Goal: Task Accomplishment & Management: Manage account settings

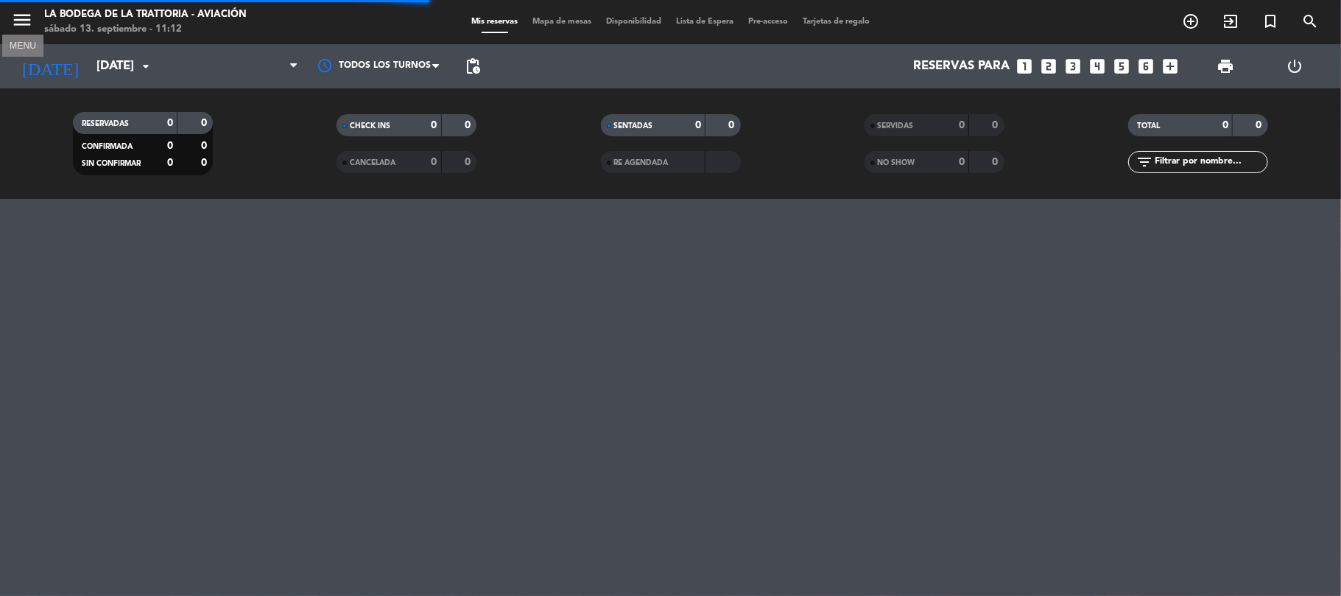
click at [15, 24] on icon "menu" at bounding box center [22, 20] width 22 height 22
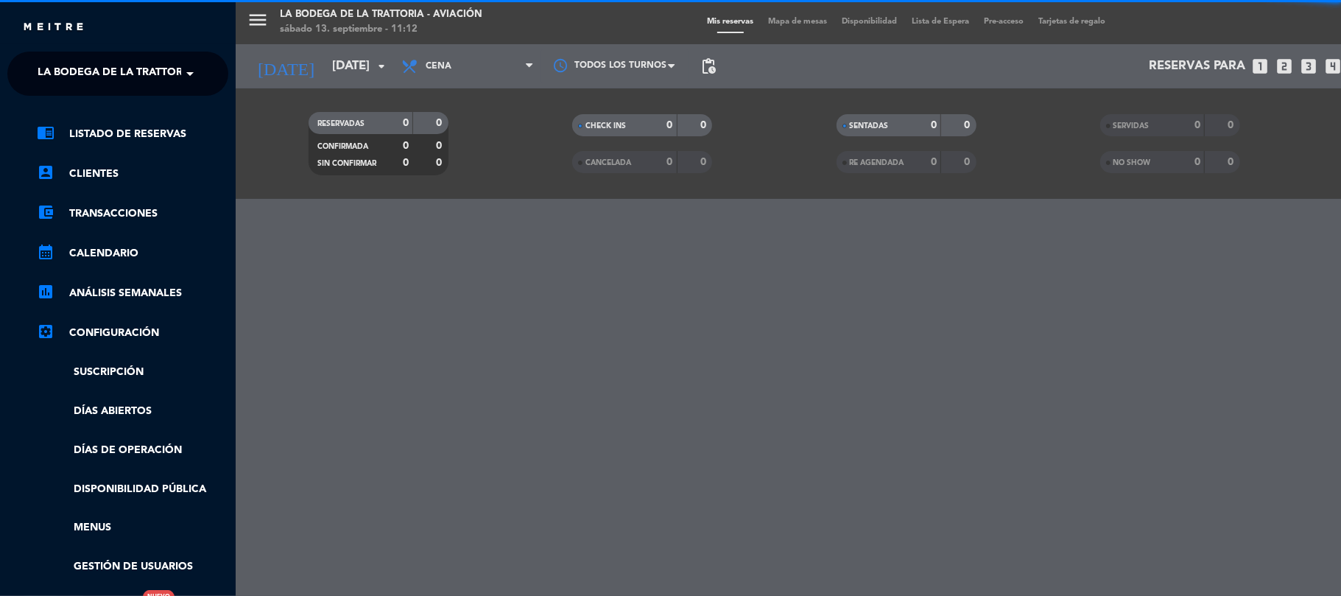
click at [105, 80] on span "La Bodega de la Trattoria - Aviación" at bounding box center [146, 73] width 216 height 31
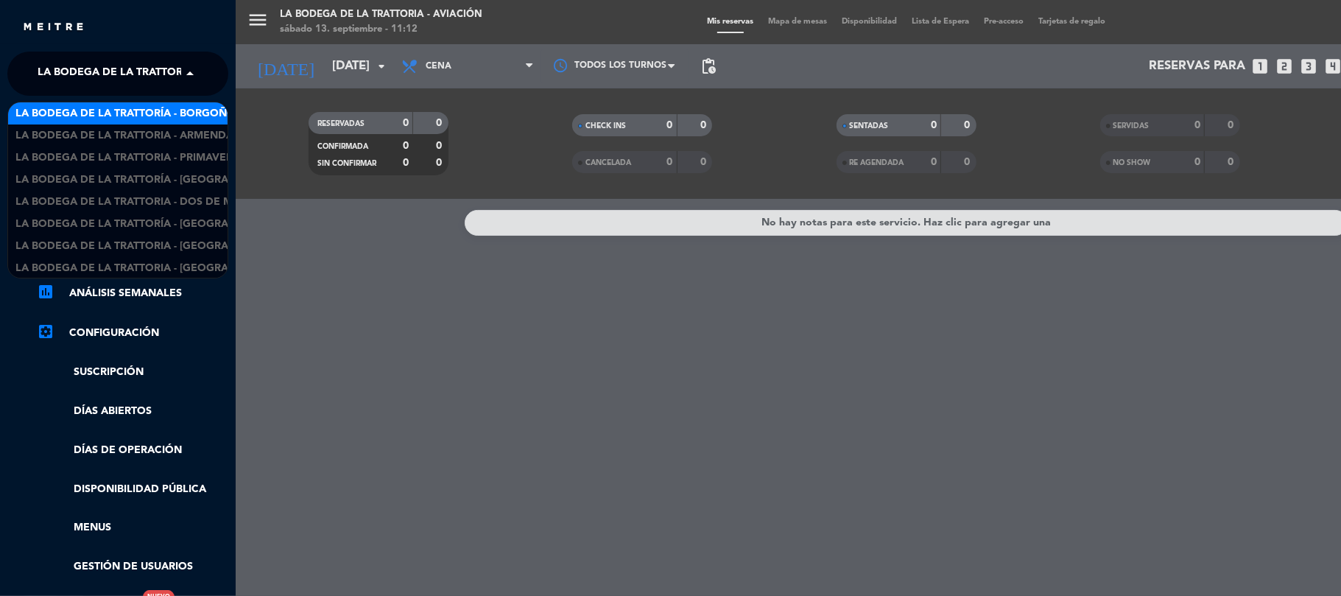
click at [136, 118] on span "La Bodega de la Trattoría - Borgoño" at bounding box center [125, 113] width 220 height 17
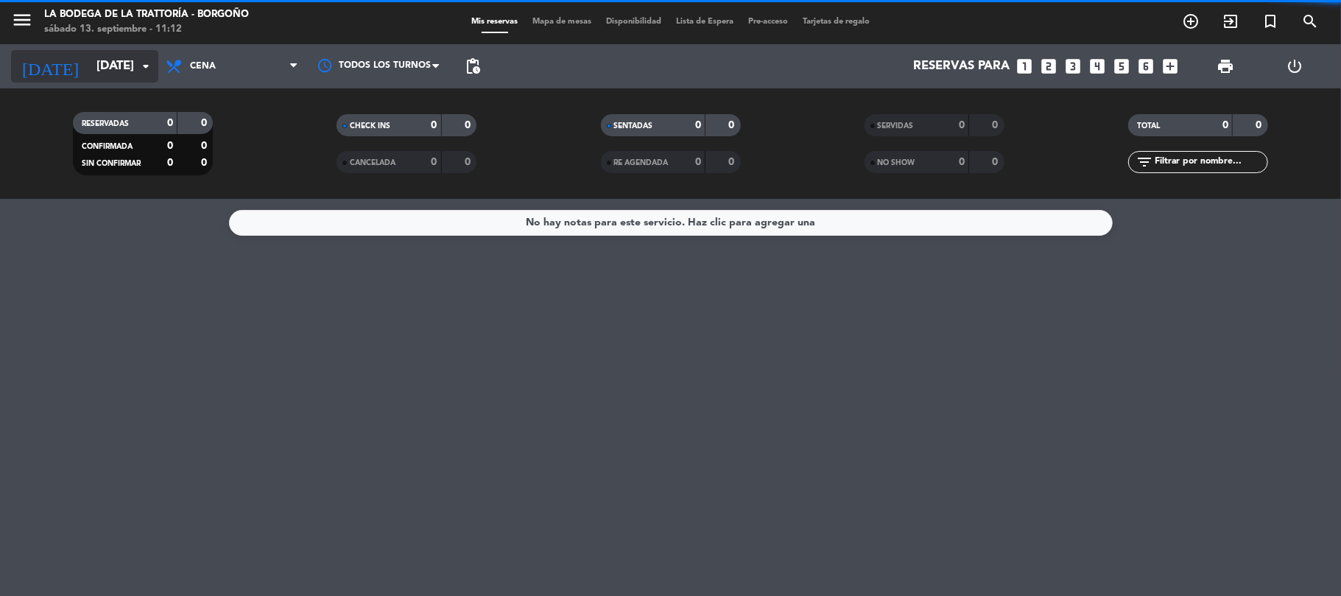
click at [131, 75] on input "[DATE]" at bounding box center [168, 66] width 159 height 29
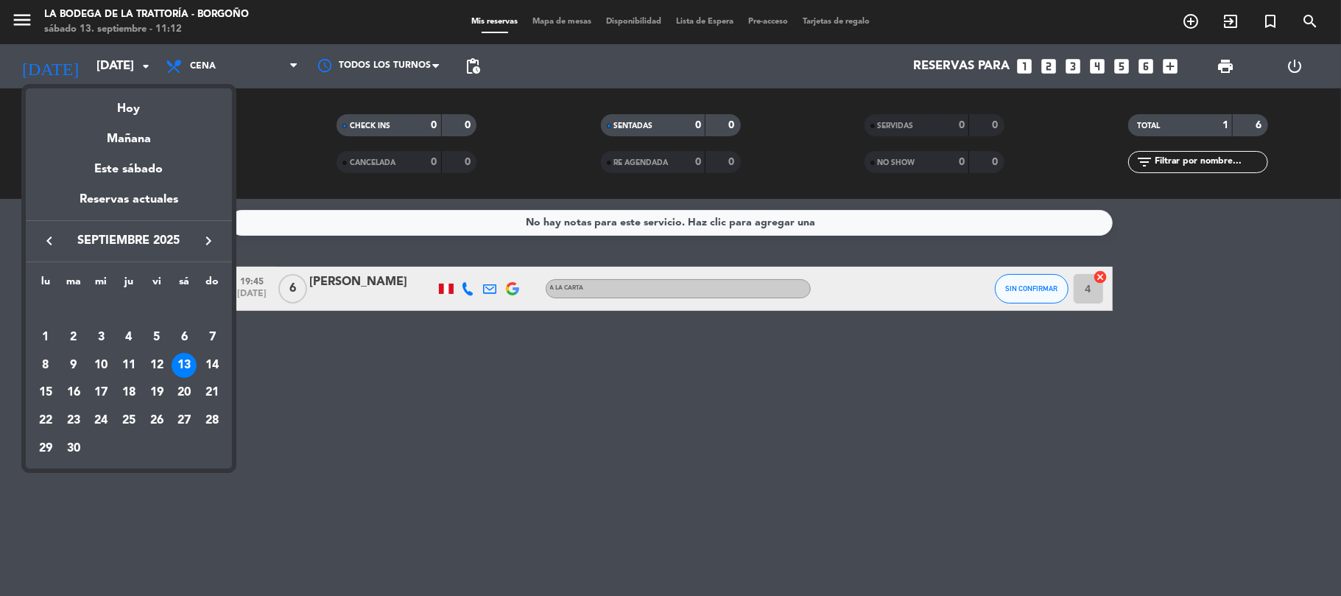
click at [181, 357] on div "13" at bounding box center [184, 365] width 25 height 25
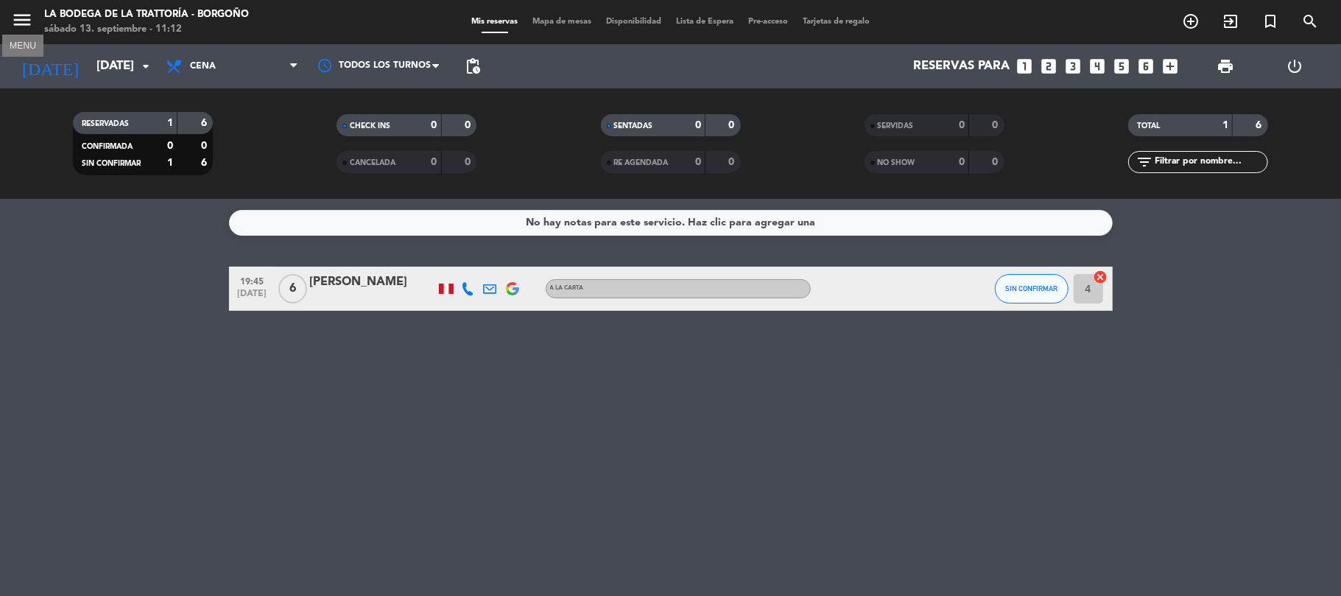
click at [21, 10] on icon "menu" at bounding box center [22, 20] width 22 height 22
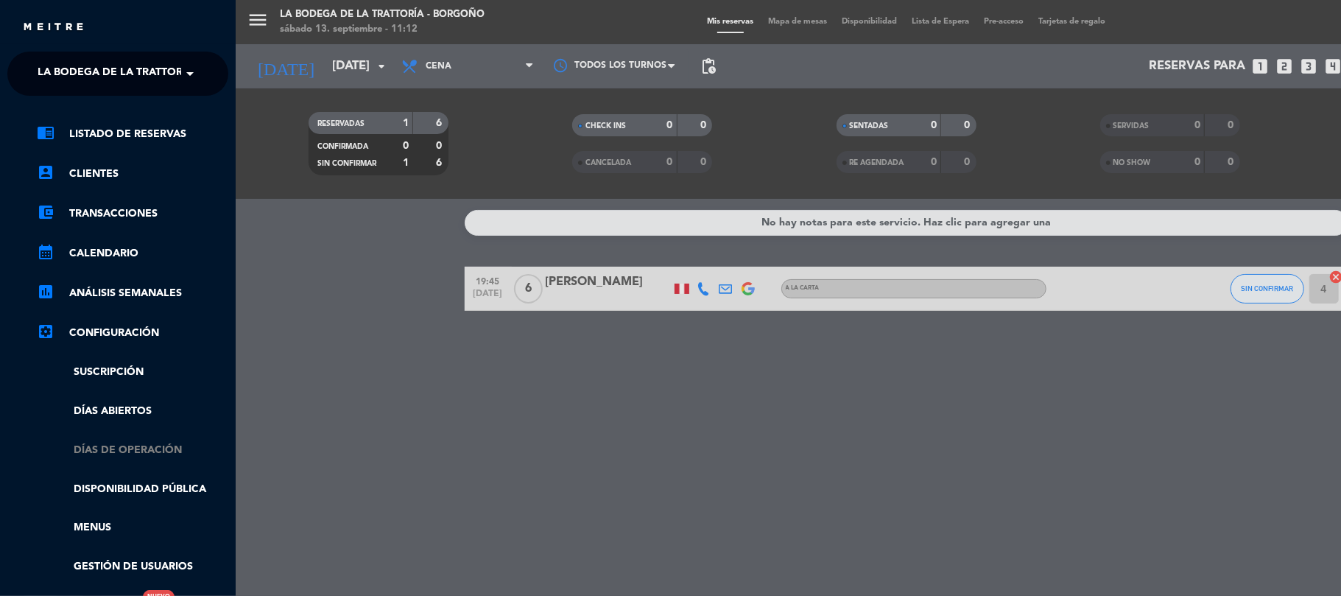
click at [143, 442] on link "Días de Operación" at bounding box center [132, 450] width 191 height 17
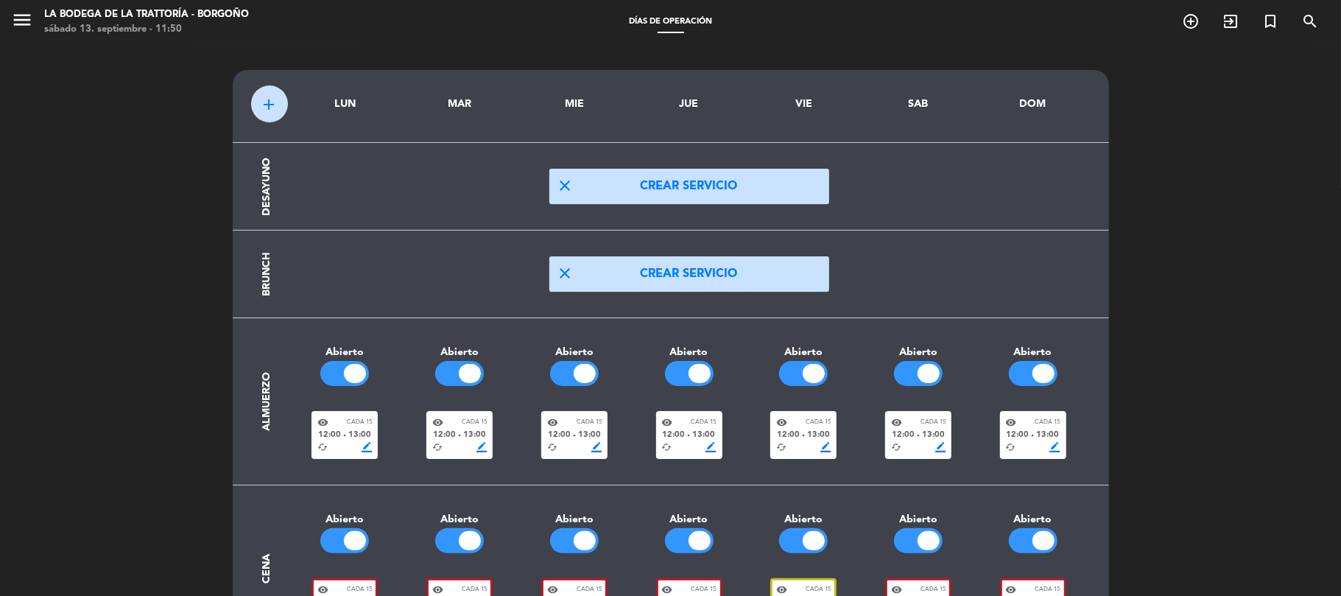
click at [359, 430] on span "13:00" at bounding box center [359, 435] width 23 height 13
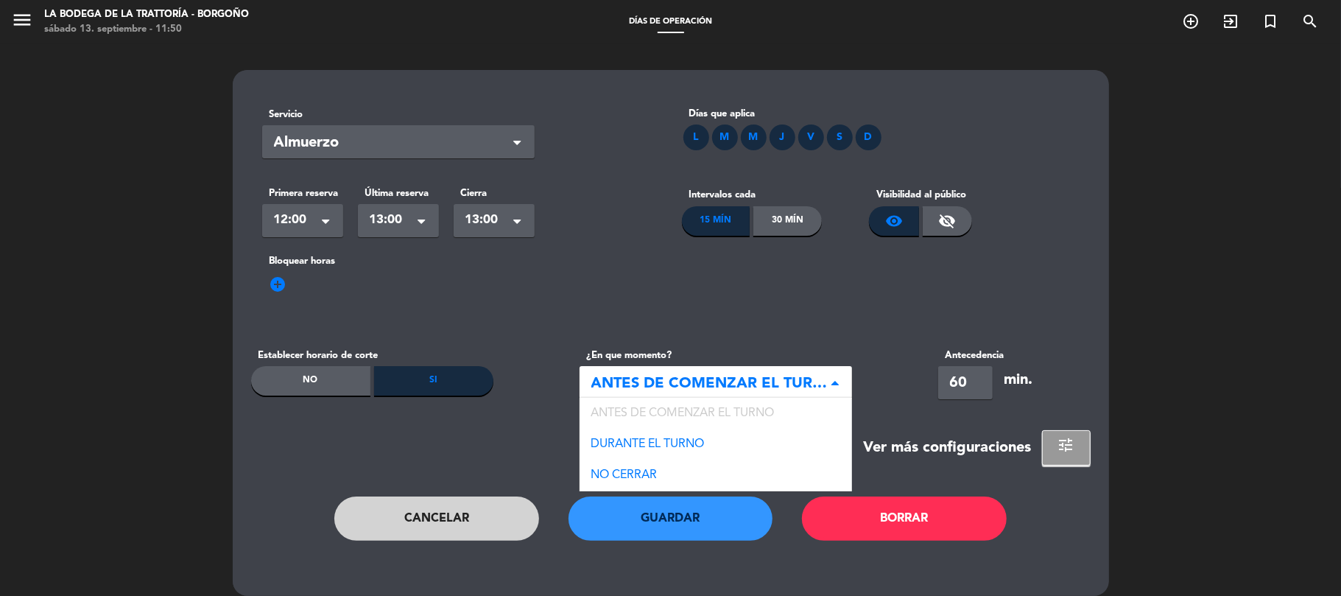
click at [797, 376] on span "ANTES DE COMENZAR EL TURNO" at bounding box center [709, 384] width 237 height 24
click at [722, 443] on div "DURANTE EL TURNO" at bounding box center [716, 444] width 272 height 31
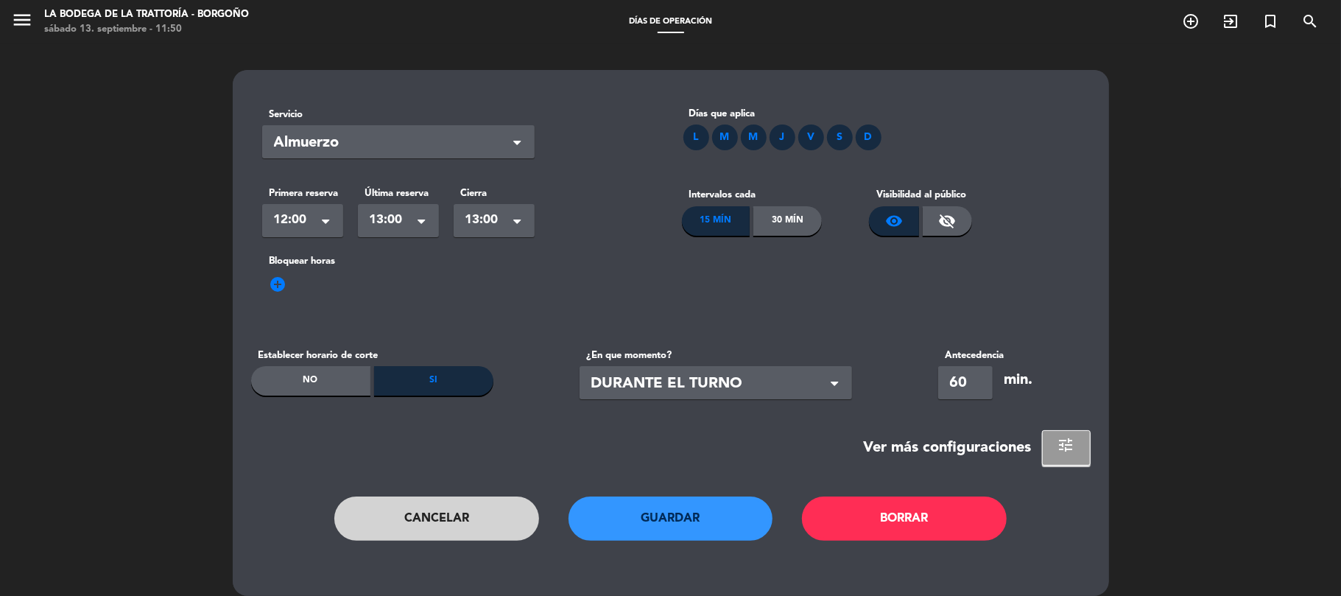
click at [701, 525] on button "Guardar" at bounding box center [671, 518] width 205 height 44
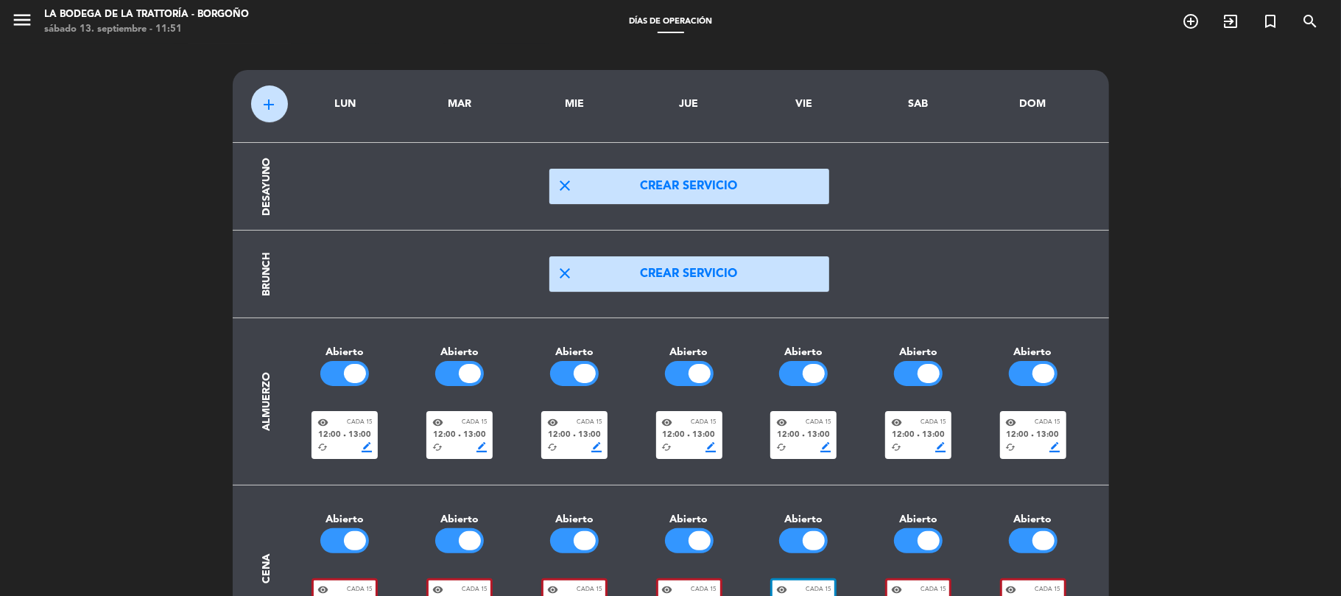
click at [369, 421] on span "Cada 15" at bounding box center [359, 423] width 25 height 10
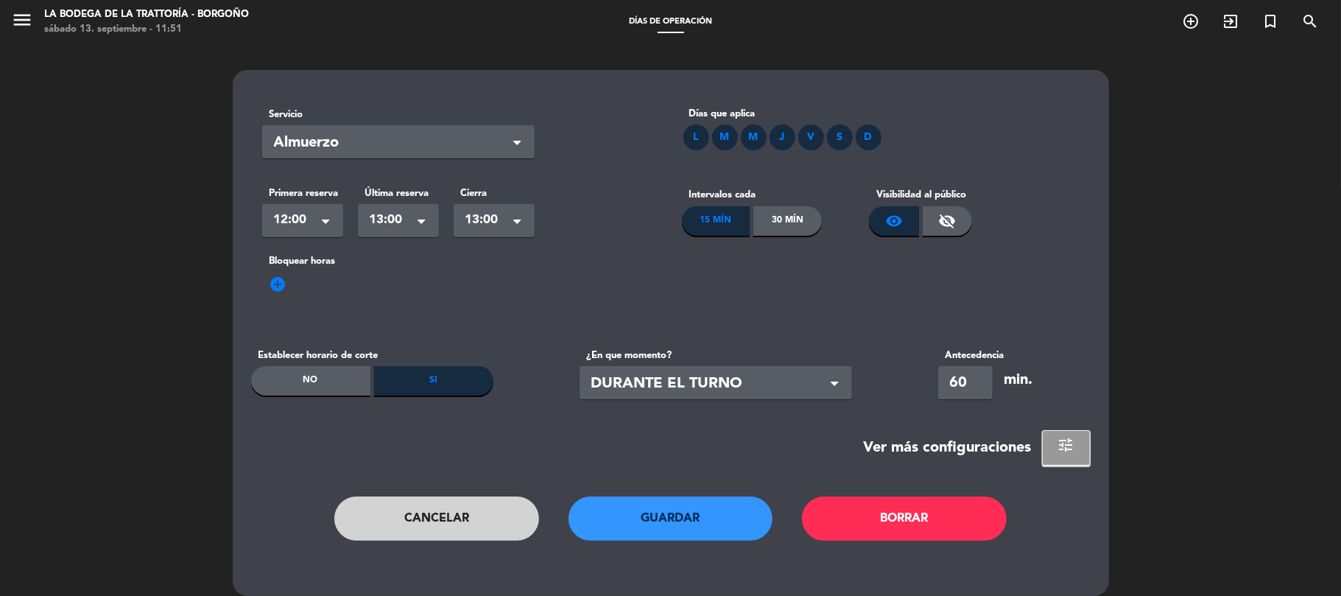
click at [442, 535] on button "Cancelar" at bounding box center [436, 518] width 205 height 44
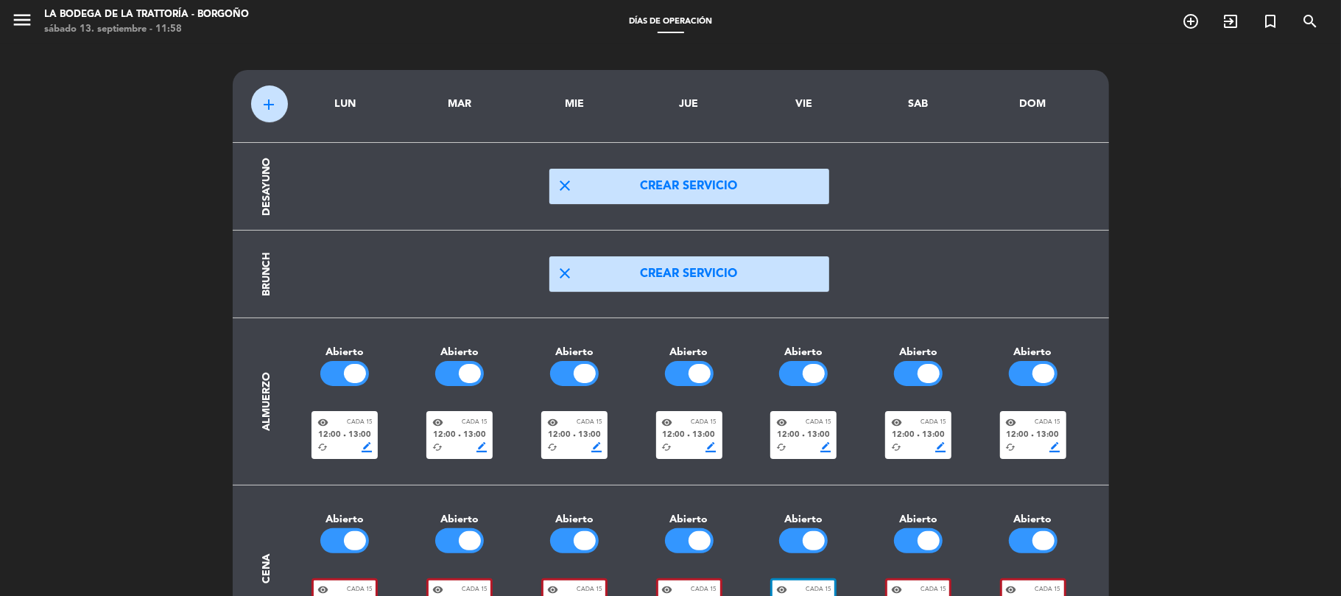
click at [337, 418] on div "visibility Cada 15" at bounding box center [344, 422] width 54 height 11
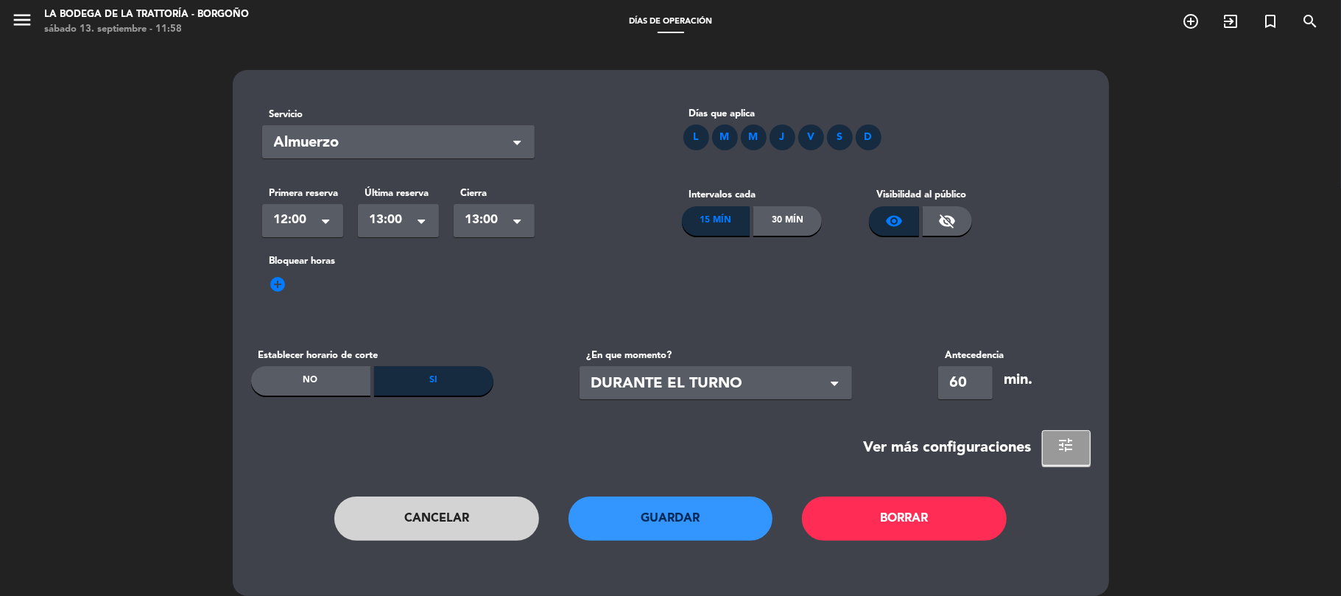
click at [412, 210] on span "13:00" at bounding box center [393, 220] width 46 height 21
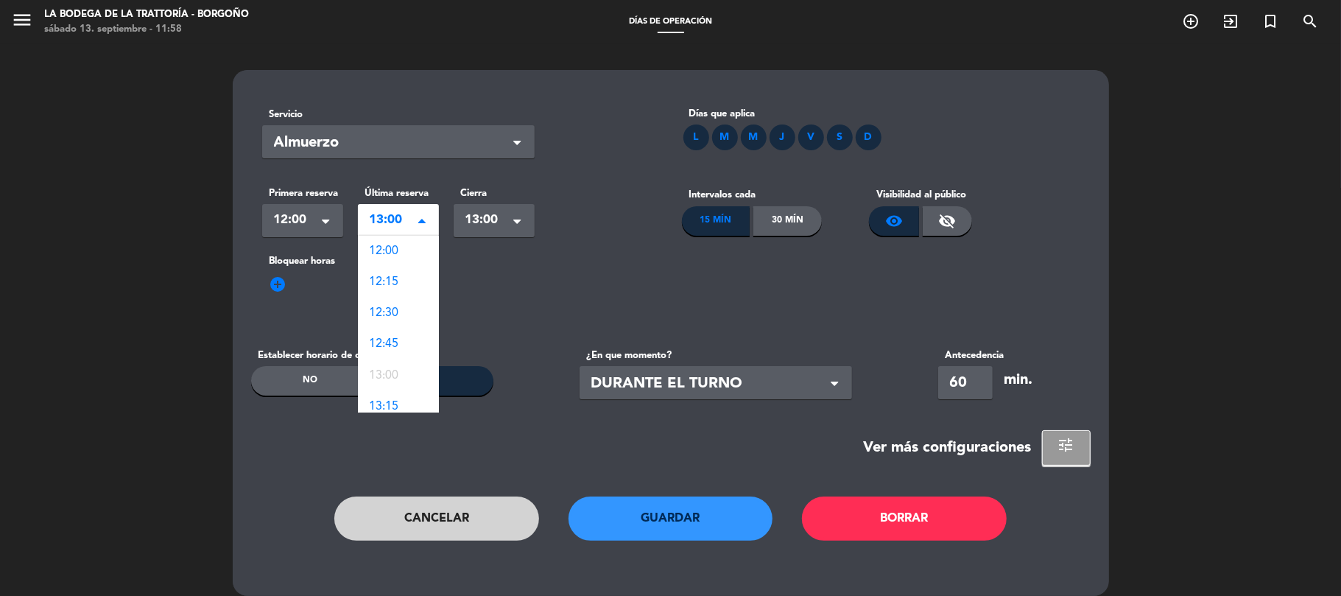
scroll to position [124, 0]
click at [395, 309] on span "13:30" at bounding box center [384, 314] width 29 height 12
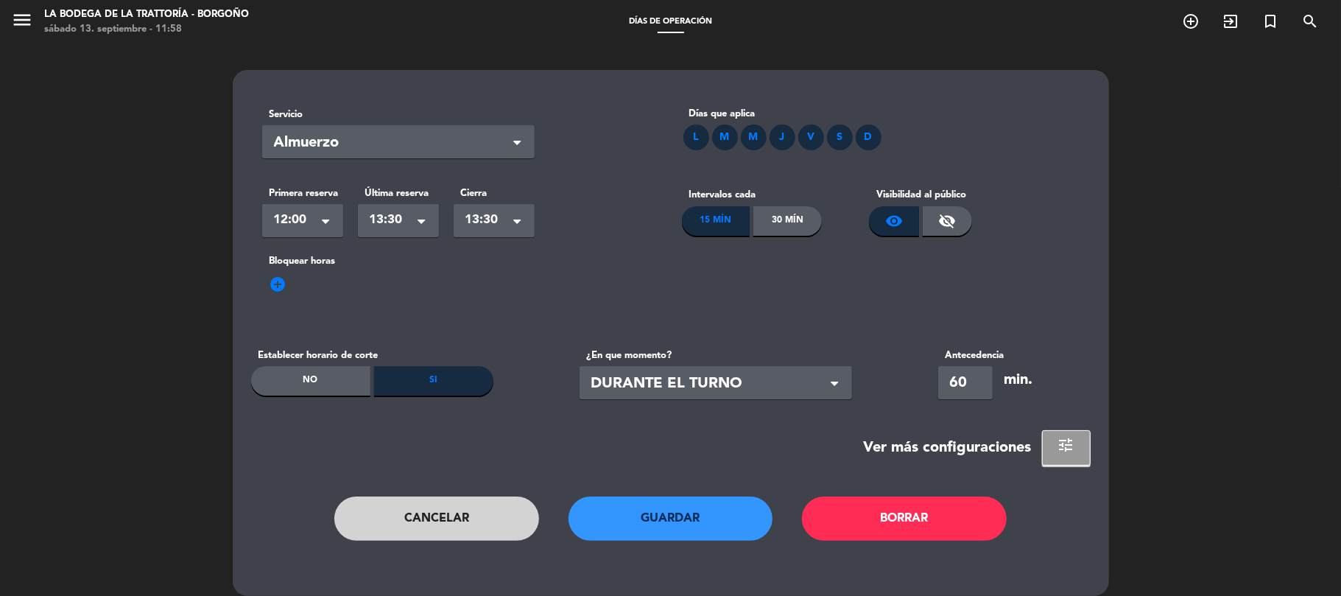
click at [421, 219] on span at bounding box center [421, 223] width 7 height 10
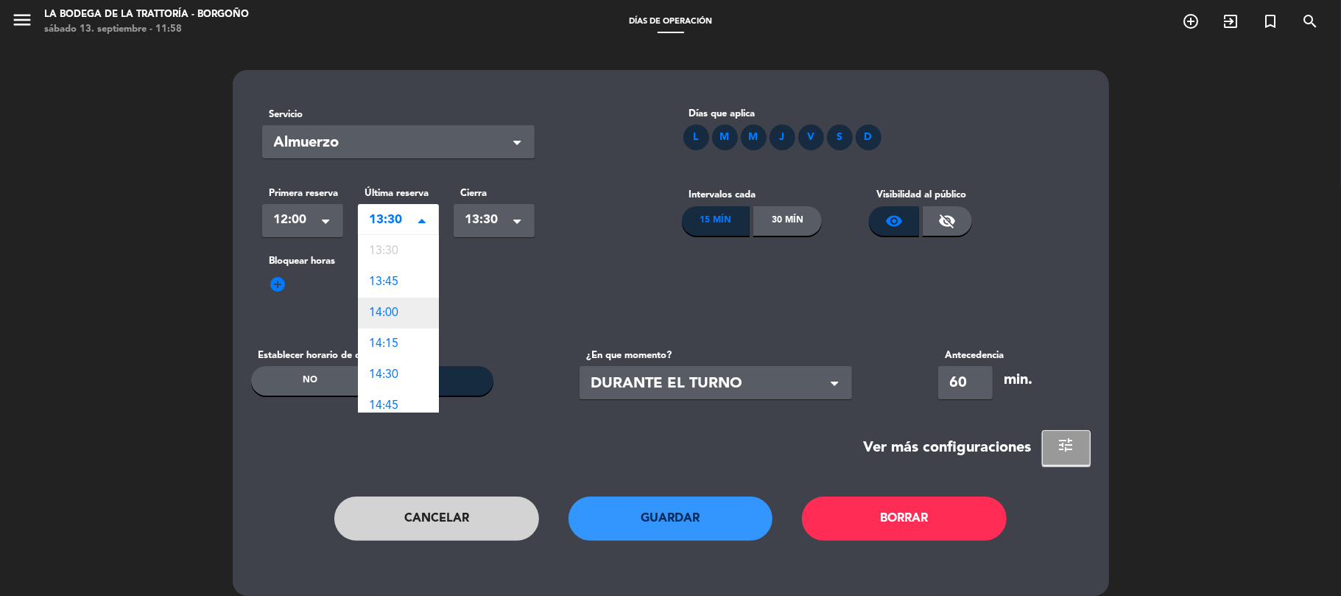
scroll to position [88, 0]
click at [407, 306] on div "13:15" at bounding box center [398, 318] width 81 height 31
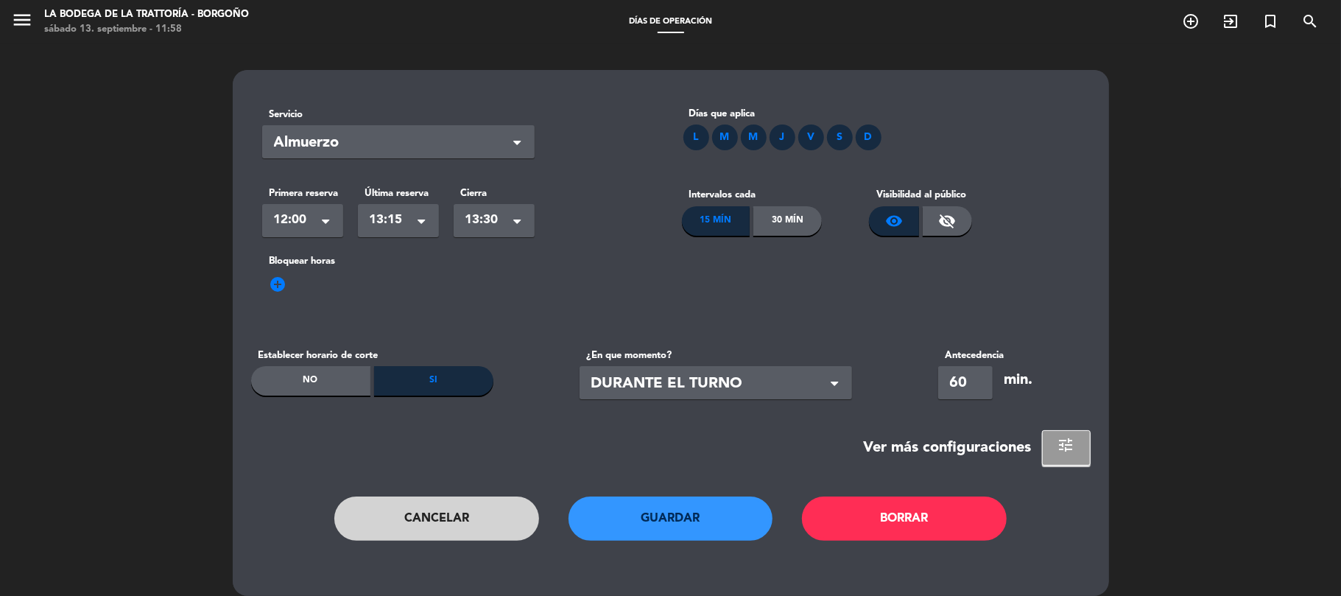
click at [504, 231] on div "Seleccionar × 13:30" at bounding box center [494, 220] width 81 height 33
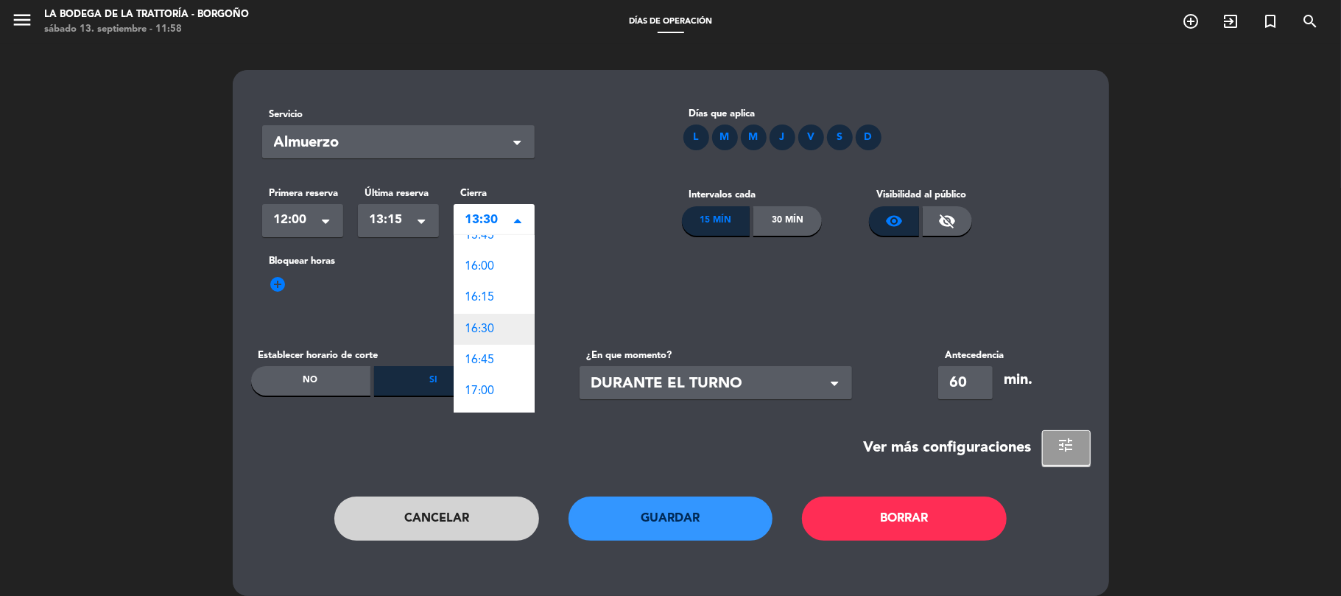
scroll to position [522, 0]
click at [489, 313] on span "18:00" at bounding box center [479, 318] width 29 height 12
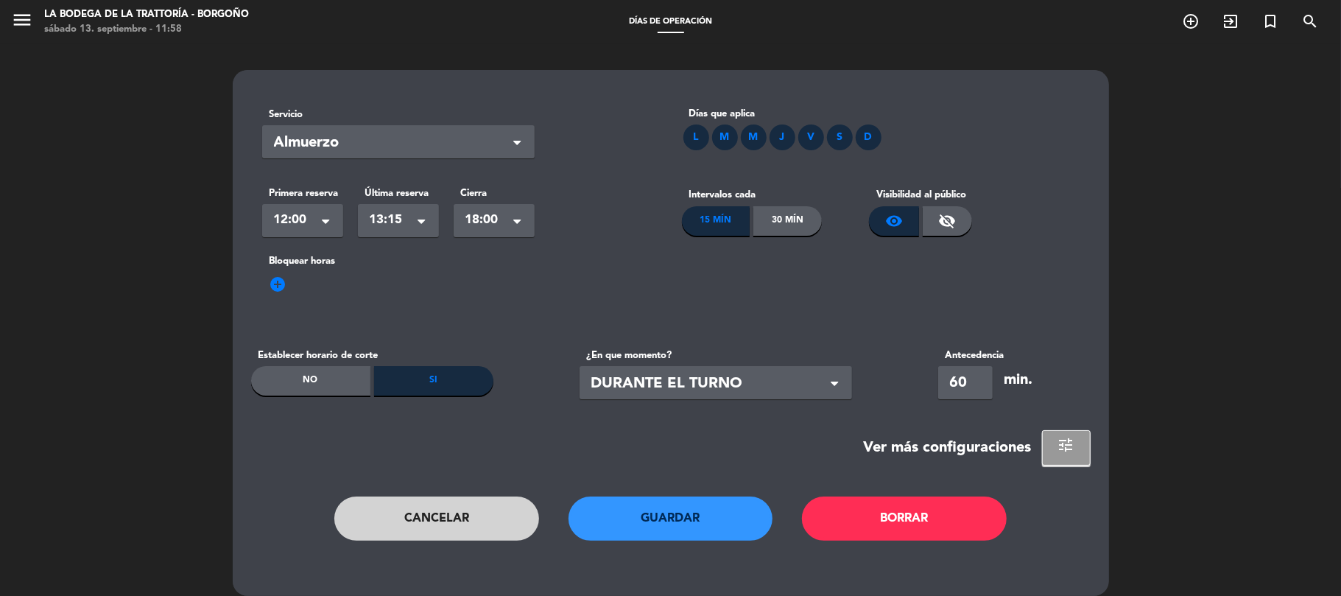
click at [740, 530] on button "Guardar" at bounding box center [671, 518] width 205 height 44
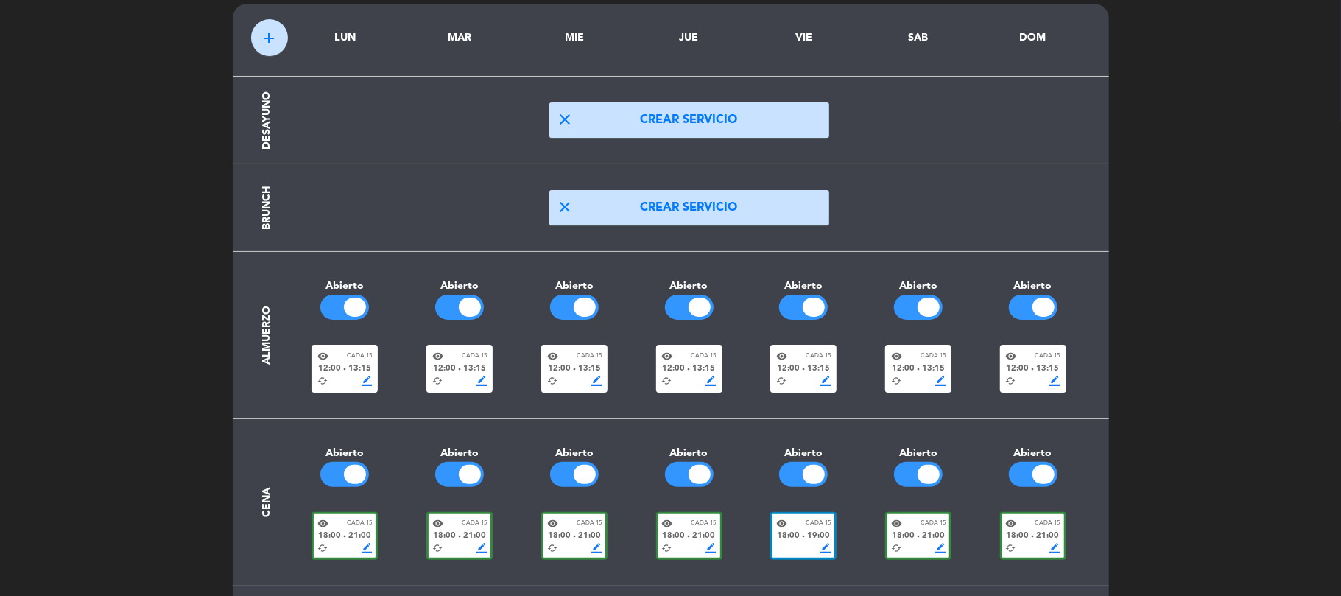
scroll to position [96, 0]
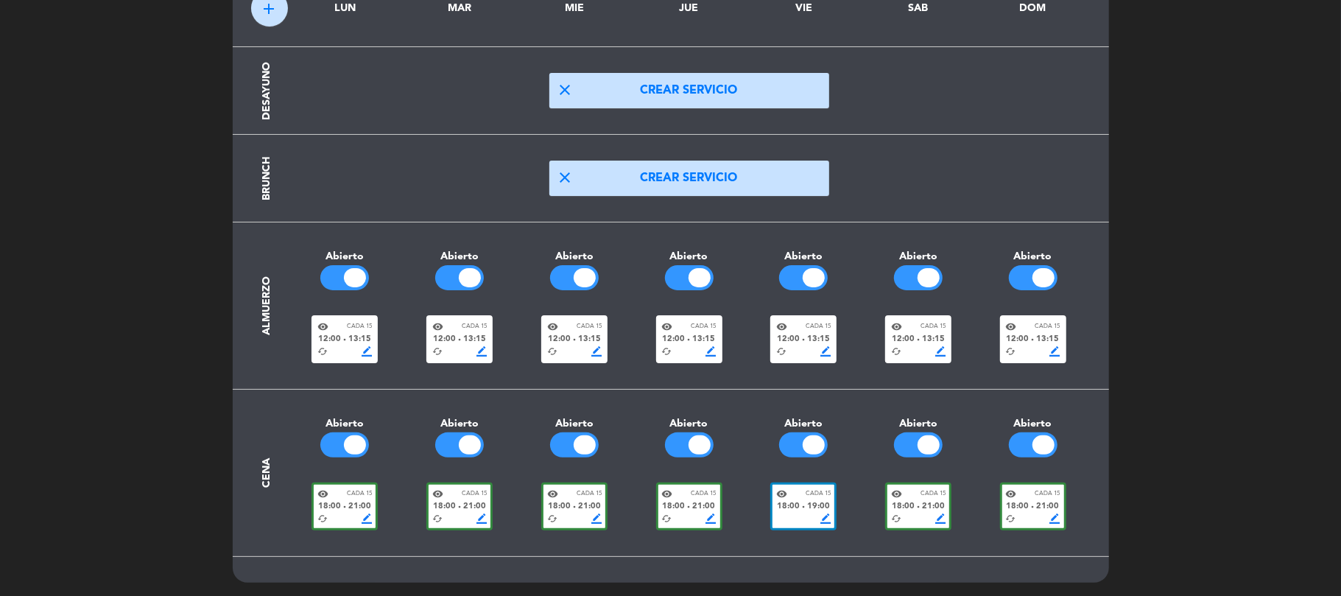
click at [324, 315] on div "visibility Cada 15 12:00 fiber_manual_record 13:15 cached border_color" at bounding box center [345, 339] width 66 height 48
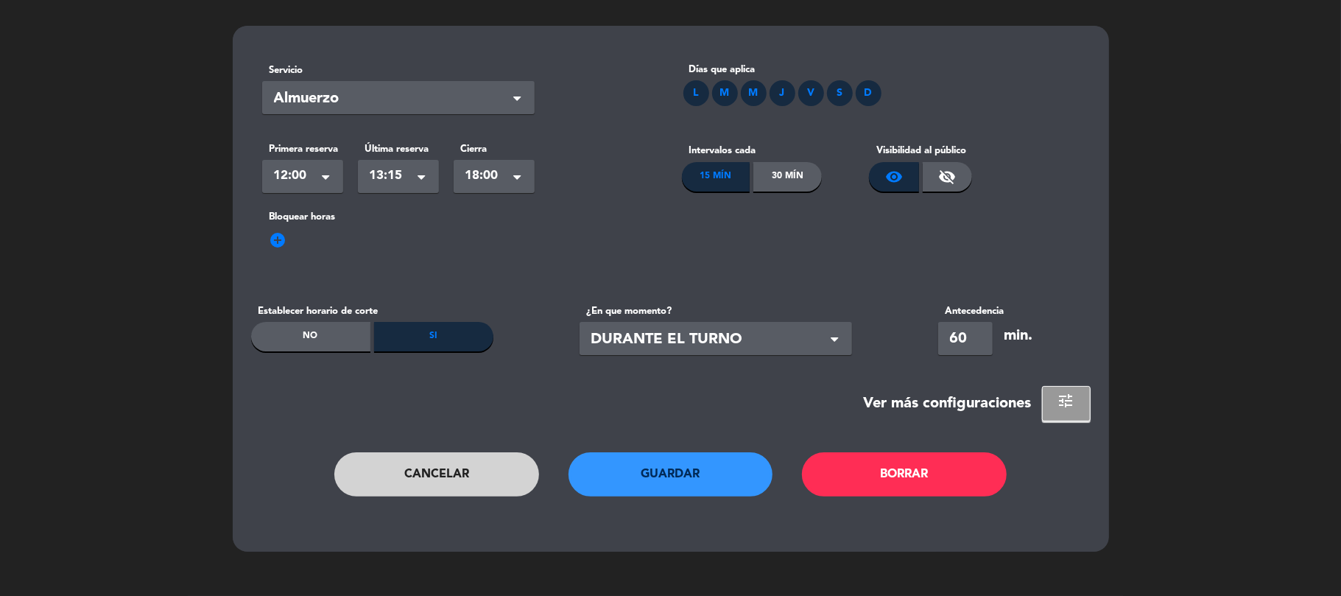
scroll to position [0, 0]
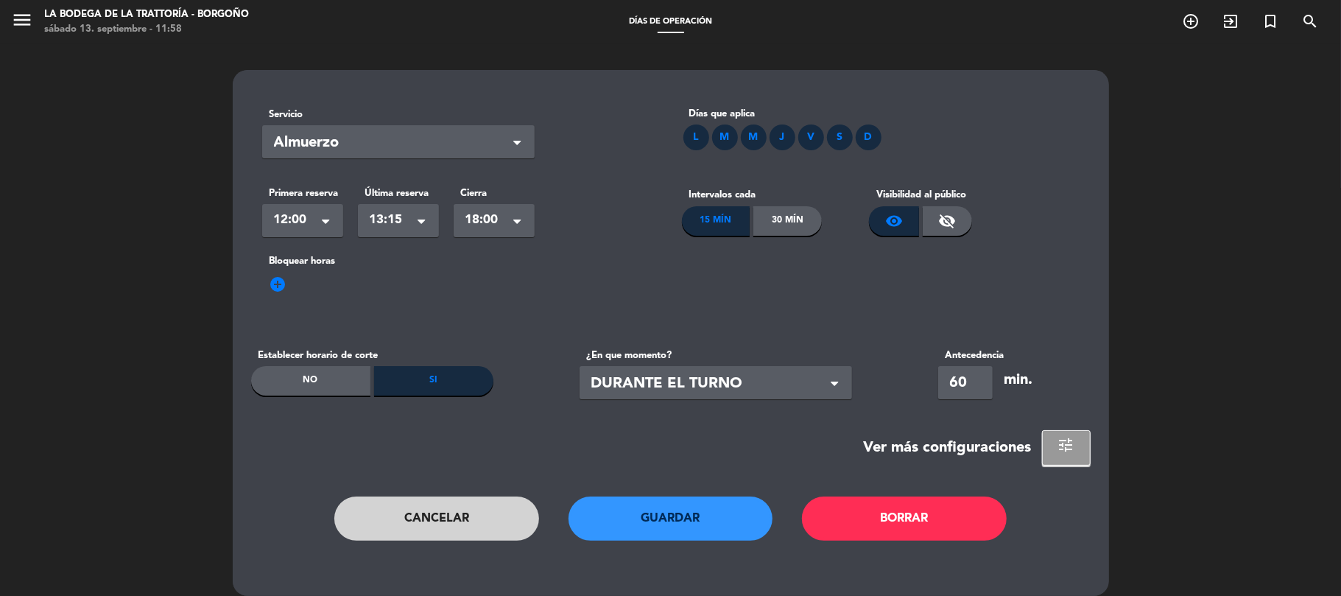
click at [643, 523] on button "Guardar" at bounding box center [671, 518] width 205 height 44
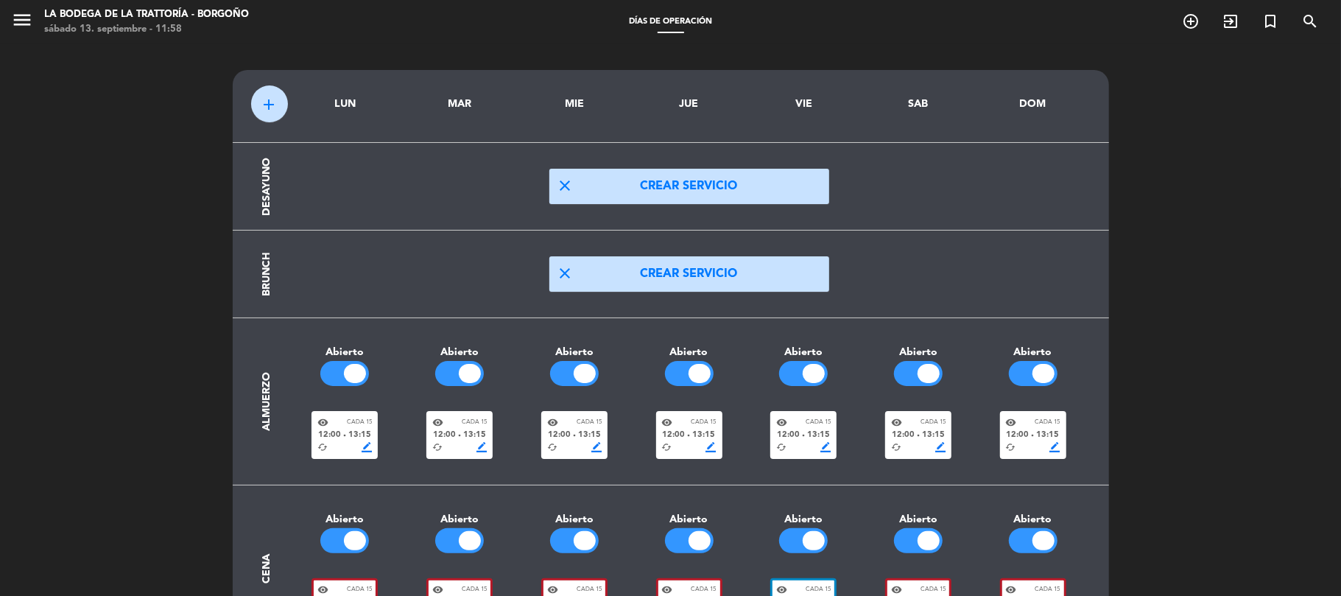
click at [323, 431] on span "12:00" at bounding box center [329, 435] width 23 height 13
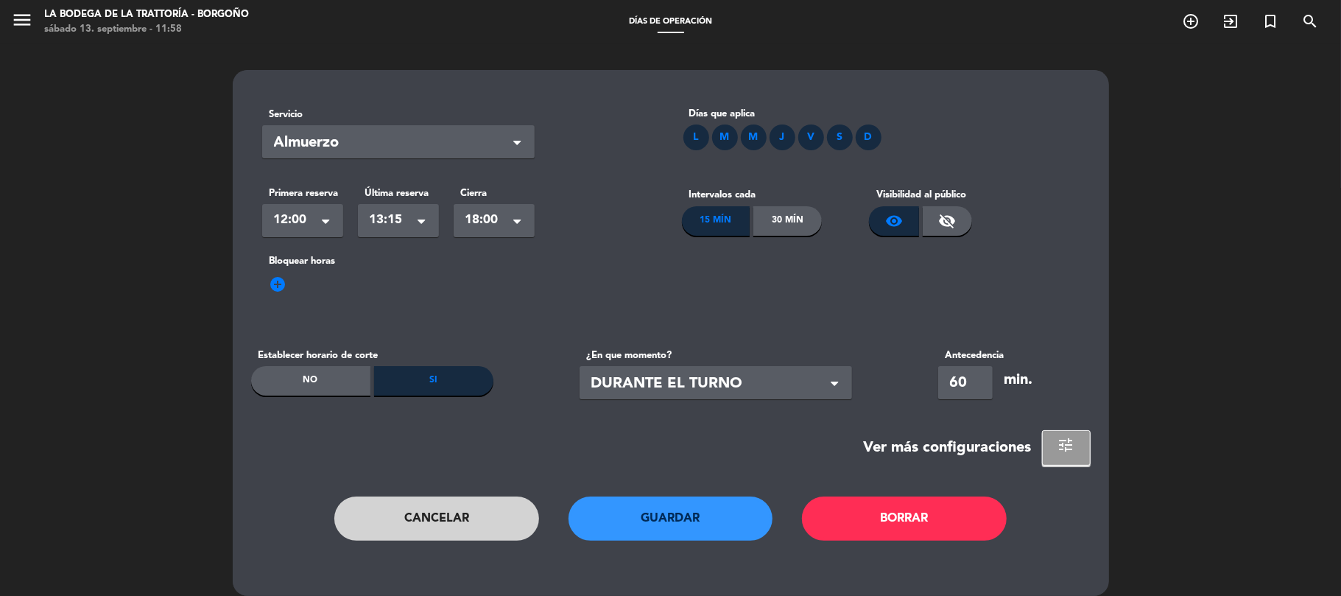
click at [427, 383] on div "Si" at bounding box center [433, 380] width 119 height 29
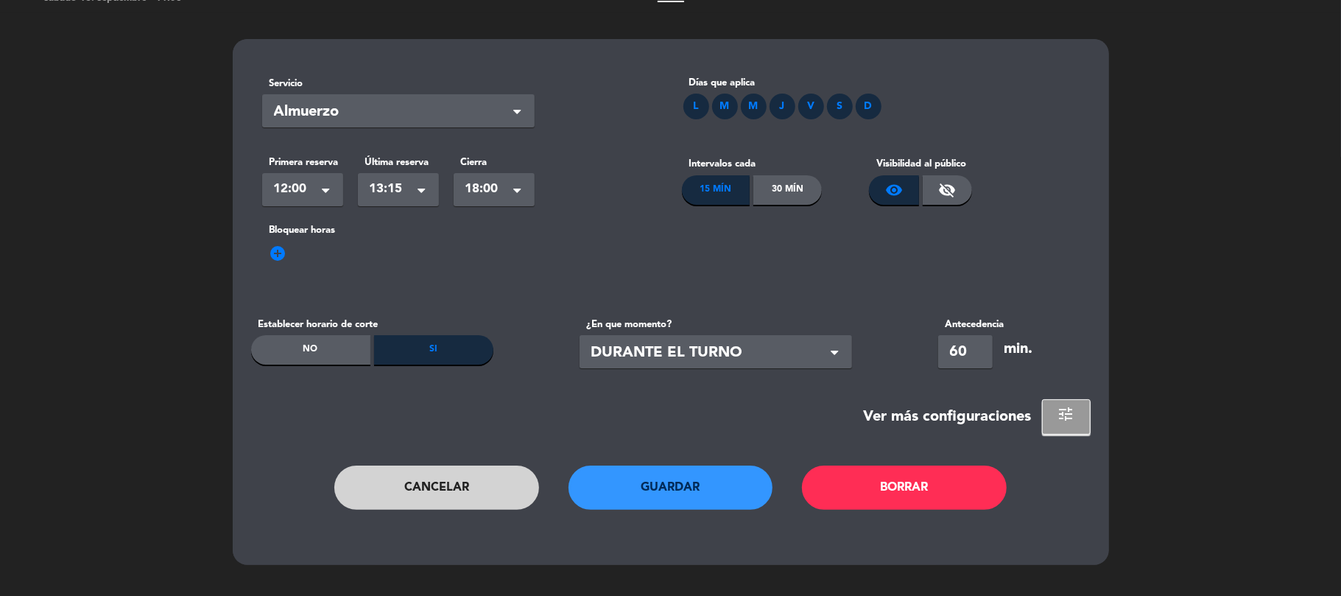
scroll to position [44, 0]
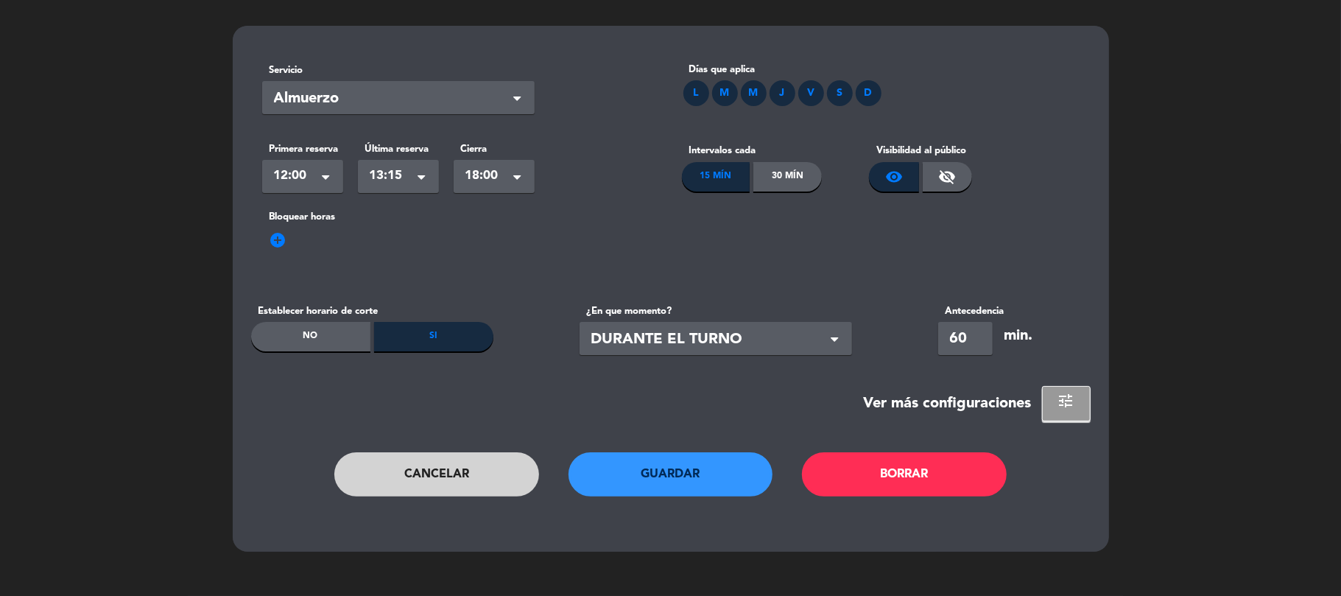
click at [750, 472] on button "Guardar" at bounding box center [671, 474] width 205 height 44
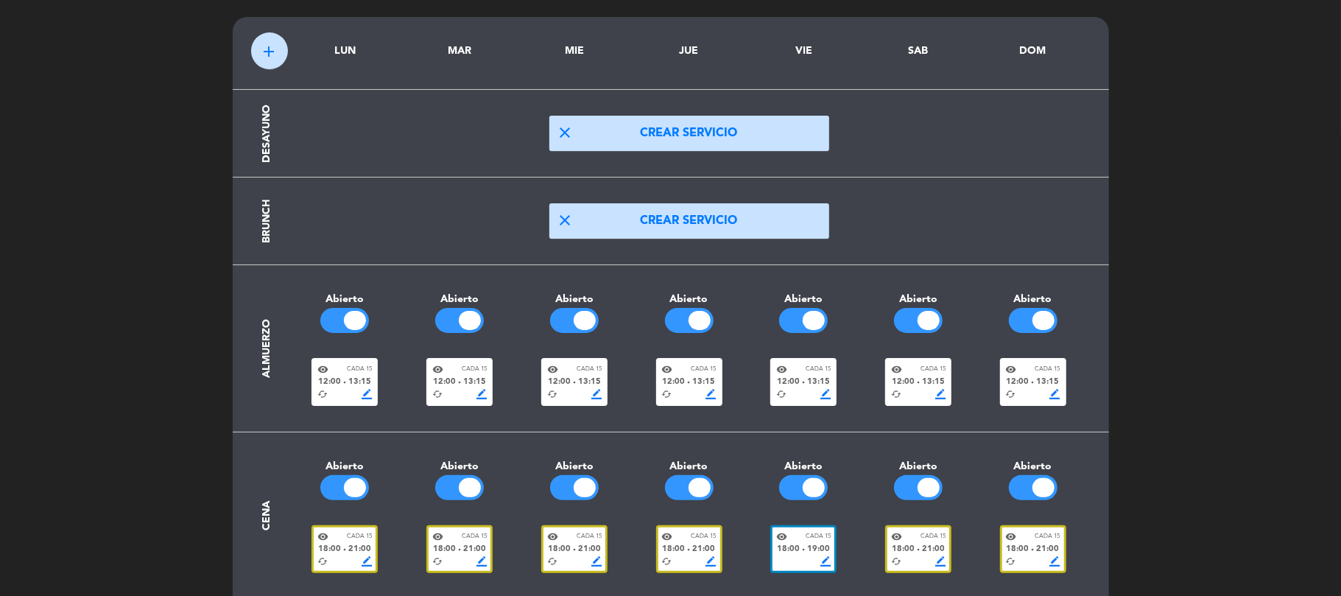
scroll to position [0, 0]
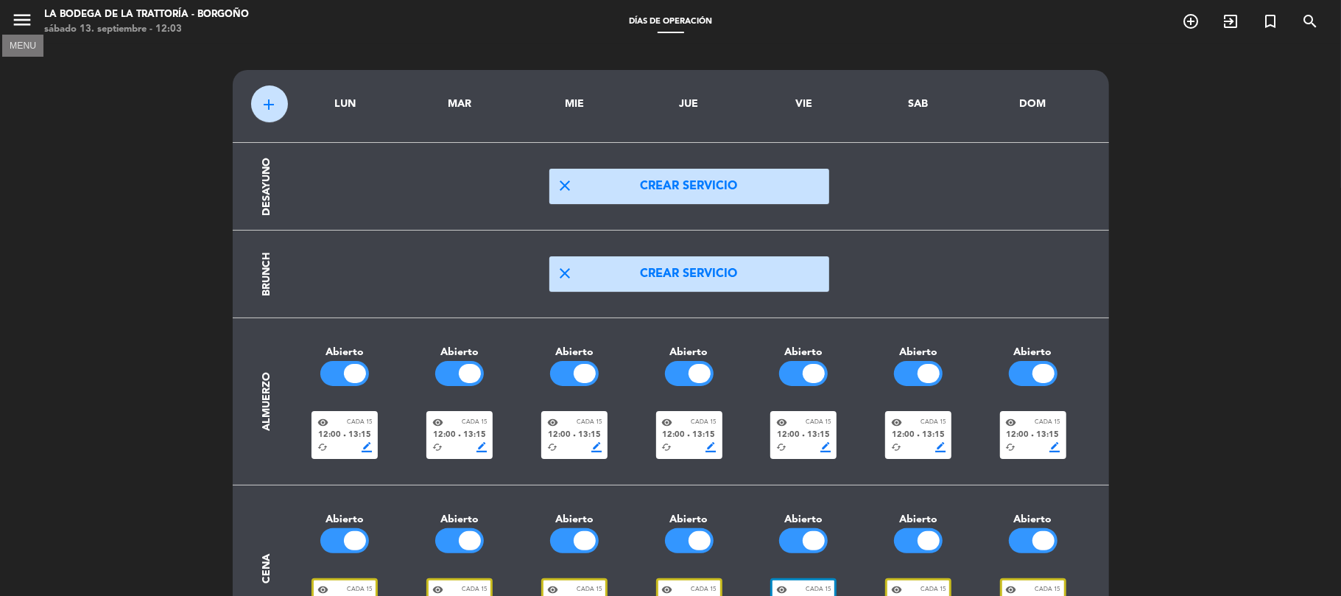
click at [16, 25] on icon "menu" at bounding box center [22, 20] width 22 height 22
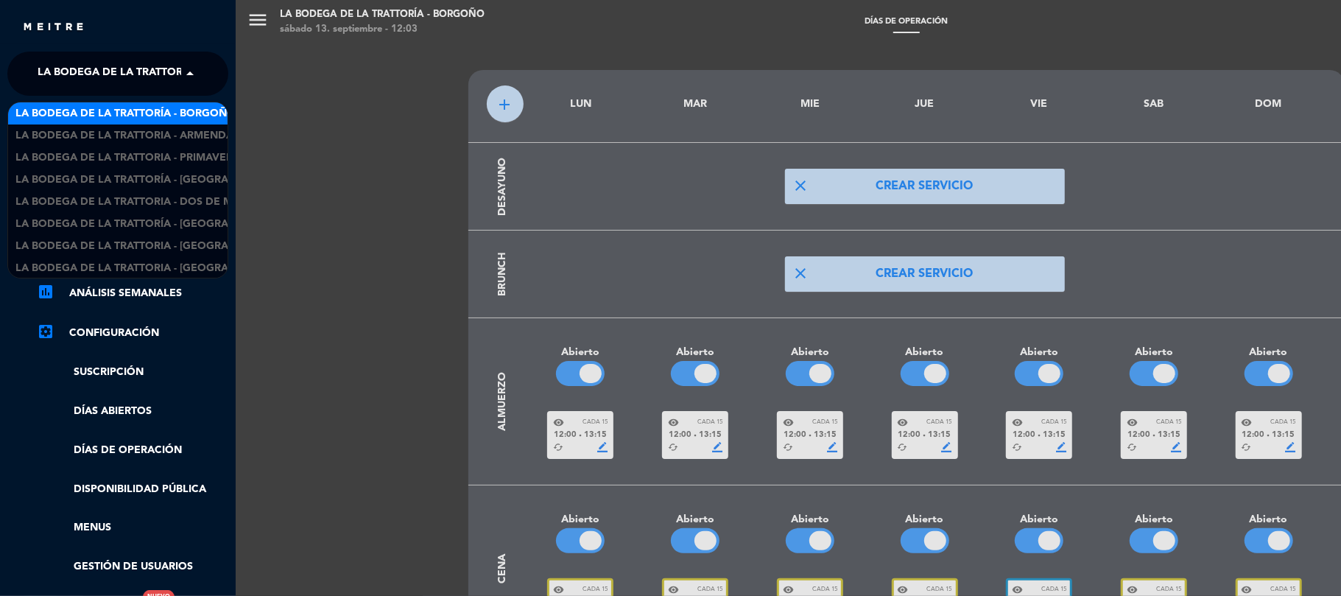
click at [155, 74] on span "La Bodega de la Trattoría - Borgoño" at bounding box center [148, 73] width 220 height 31
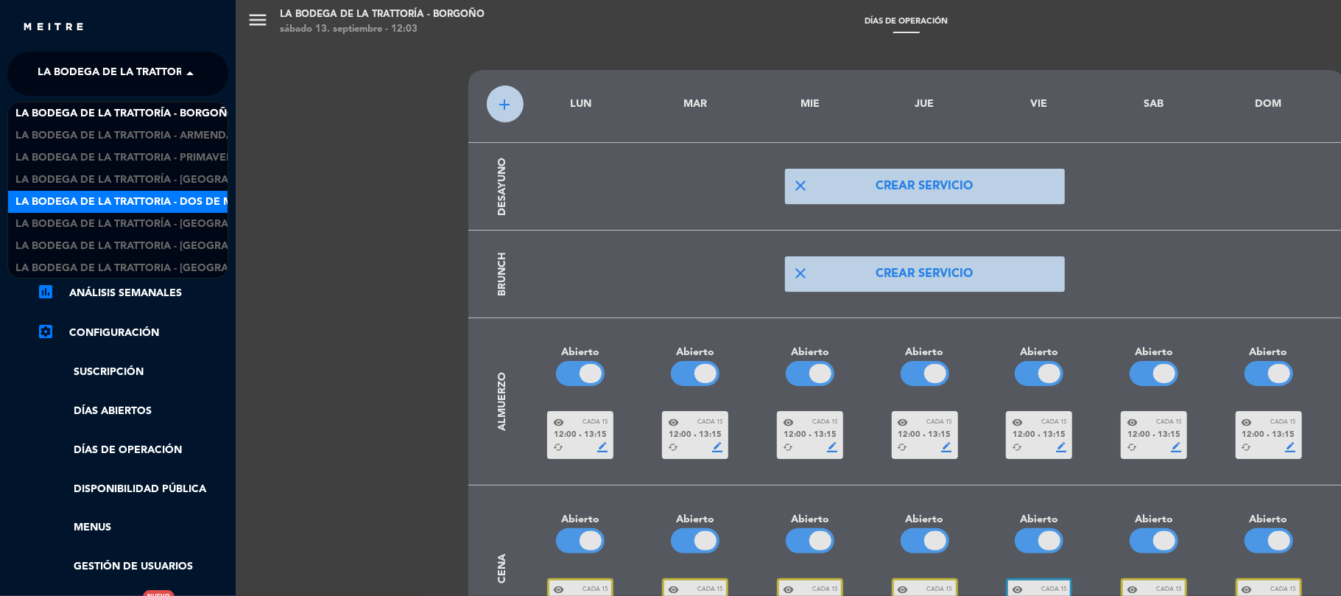
click at [151, 199] on span "La Bodega de la Trattoria - Dos de Mayo" at bounding box center [134, 202] width 239 height 17
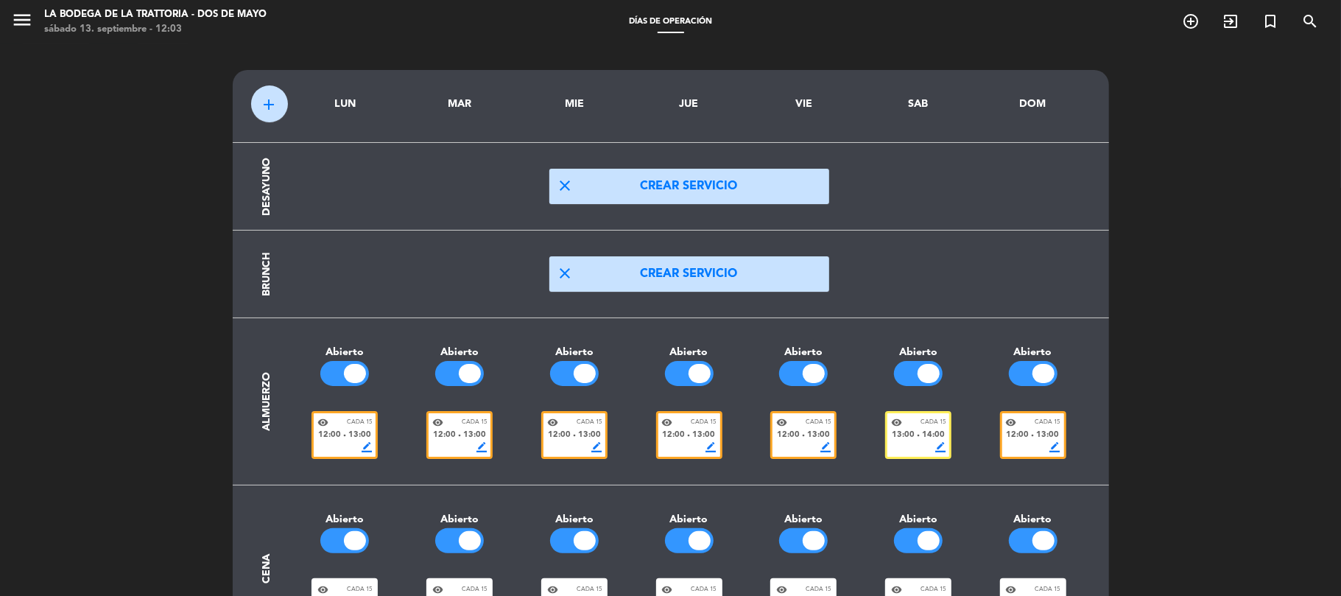
click at [946, 411] on div "visibility Cada 15 13:00 fiber_manual_record 14:00 border_color" at bounding box center [918, 435] width 66 height 48
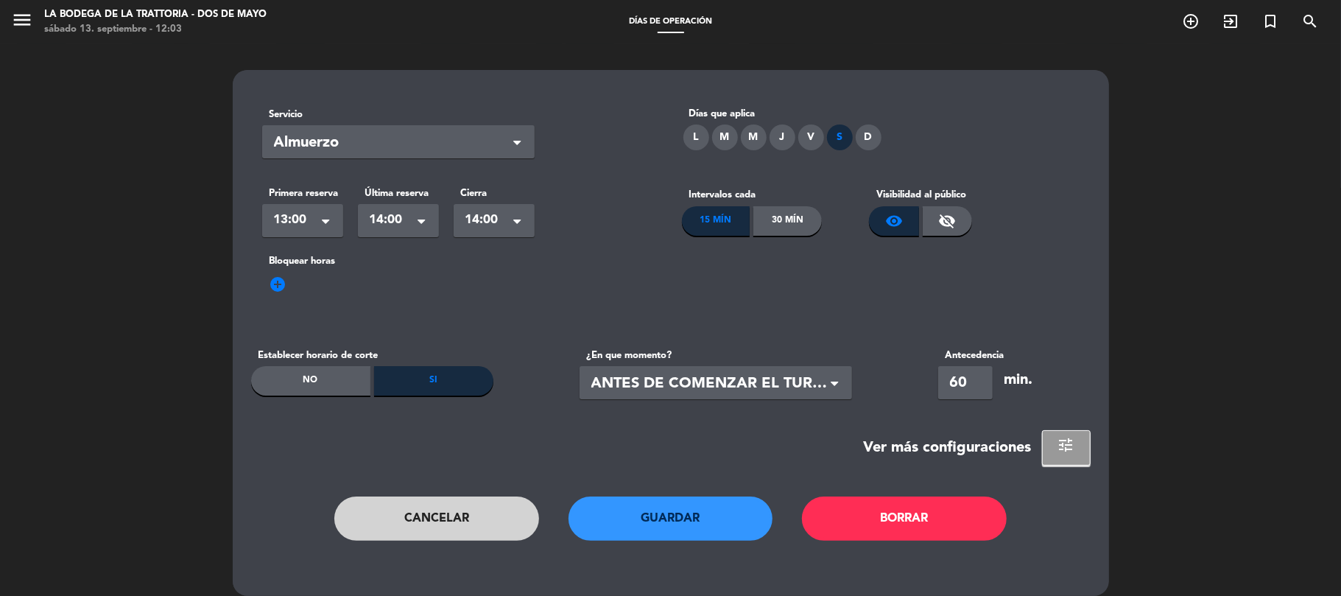
click at [751, 393] on span "ANTES DE COMENZAR EL TURNO" at bounding box center [709, 384] width 237 height 24
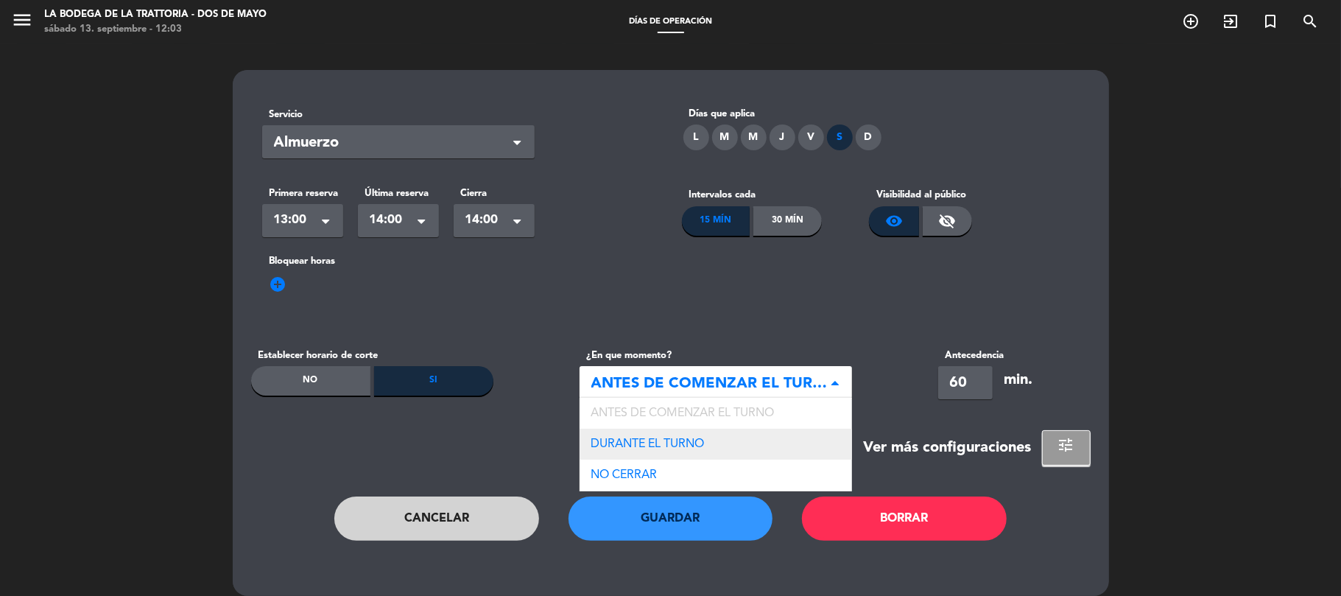
click at [681, 443] on span "DURANTE EL TURNO" at bounding box center [647, 444] width 113 height 12
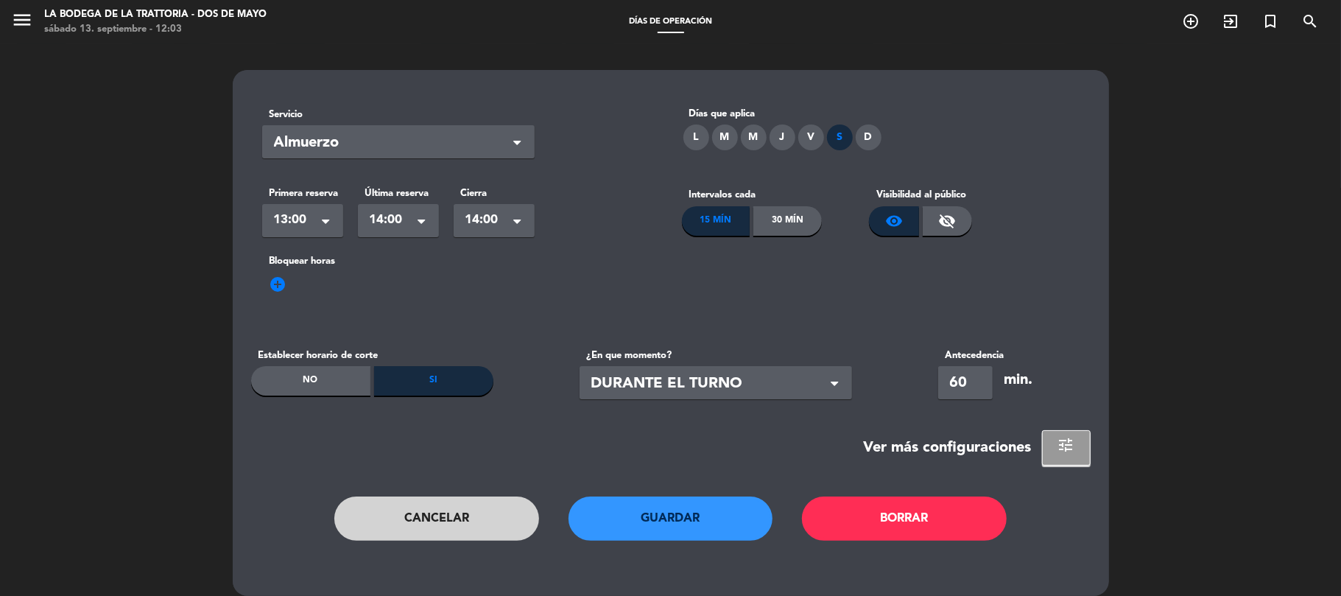
click at [689, 507] on button "Guardar" at bounding box center [671, 518] width 205 height 44
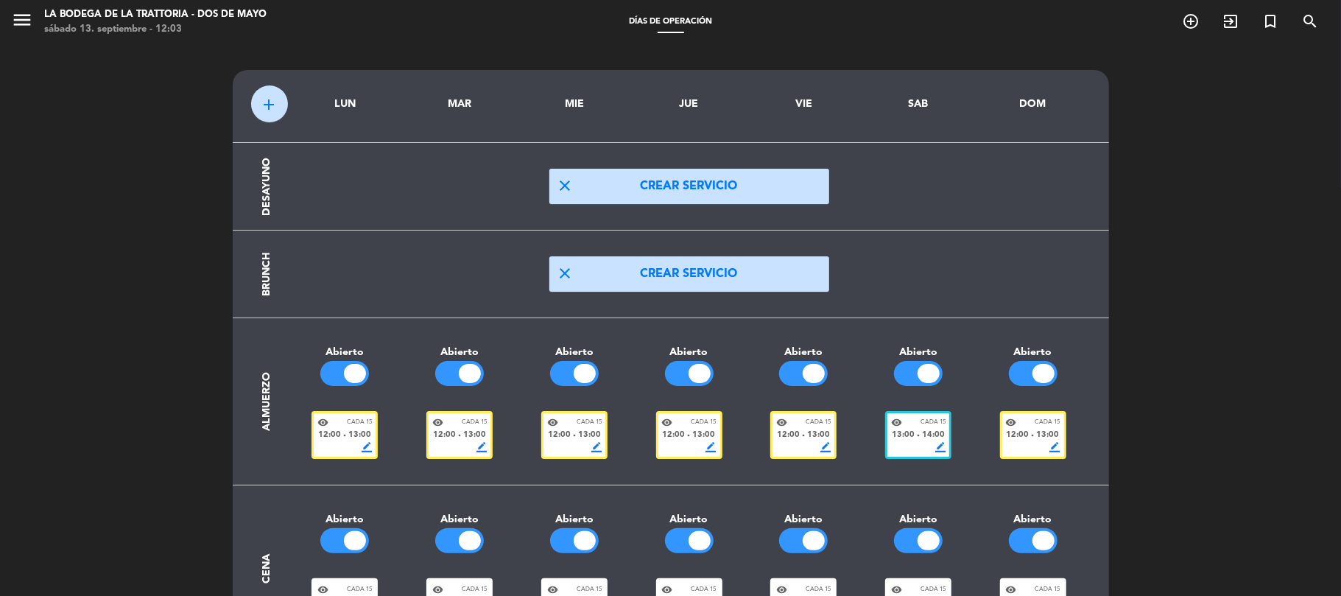
click at [334, 433] on span "12:00" at bounding box center [329, 435] width 23 height 13
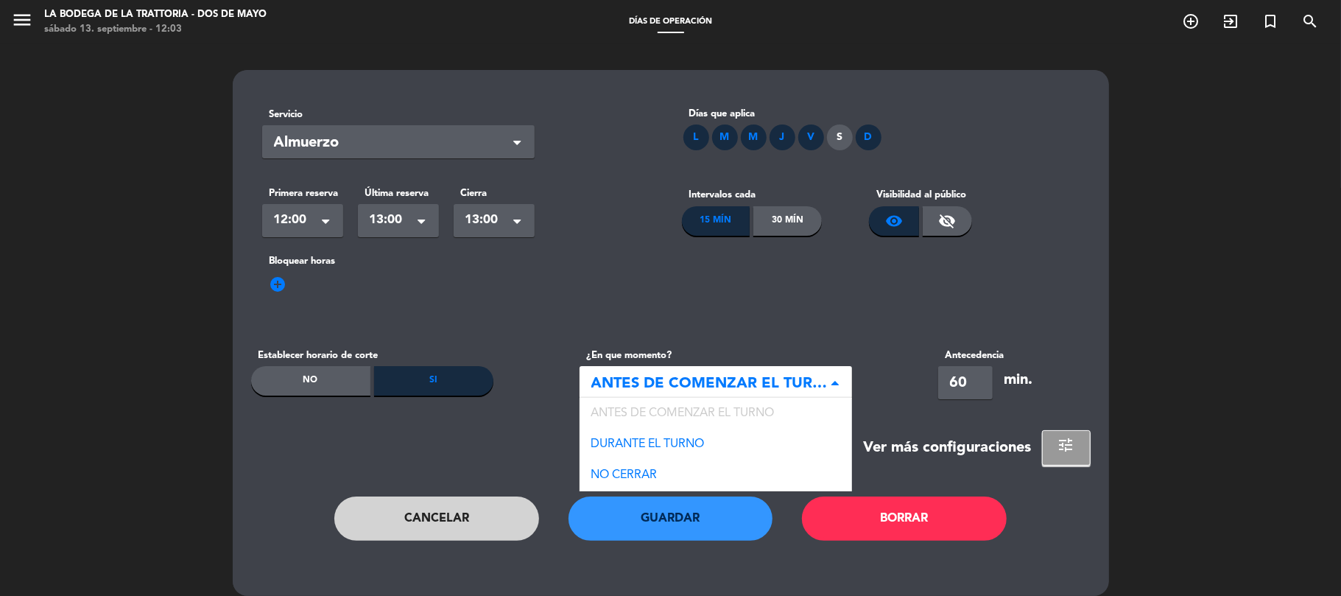
click at [675, 379] on span "ANTES DE COMENZAR EL TURNO" at bounding box center [709, 384] width 237 height 24
click at [666, 452] on div "DURANTE EL TURNO" at bounding box center [716, 444] width 272 height 31
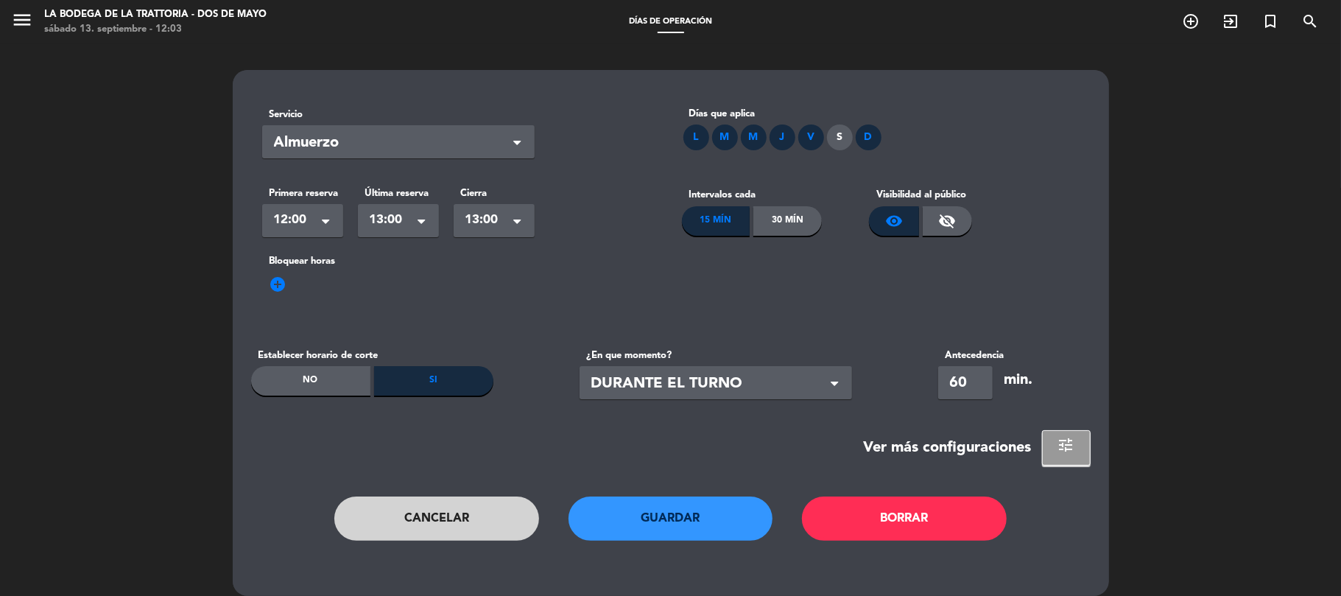
click at [687, 502] on button "Guardar" at bounding box center [671, 518] width 205 height 44
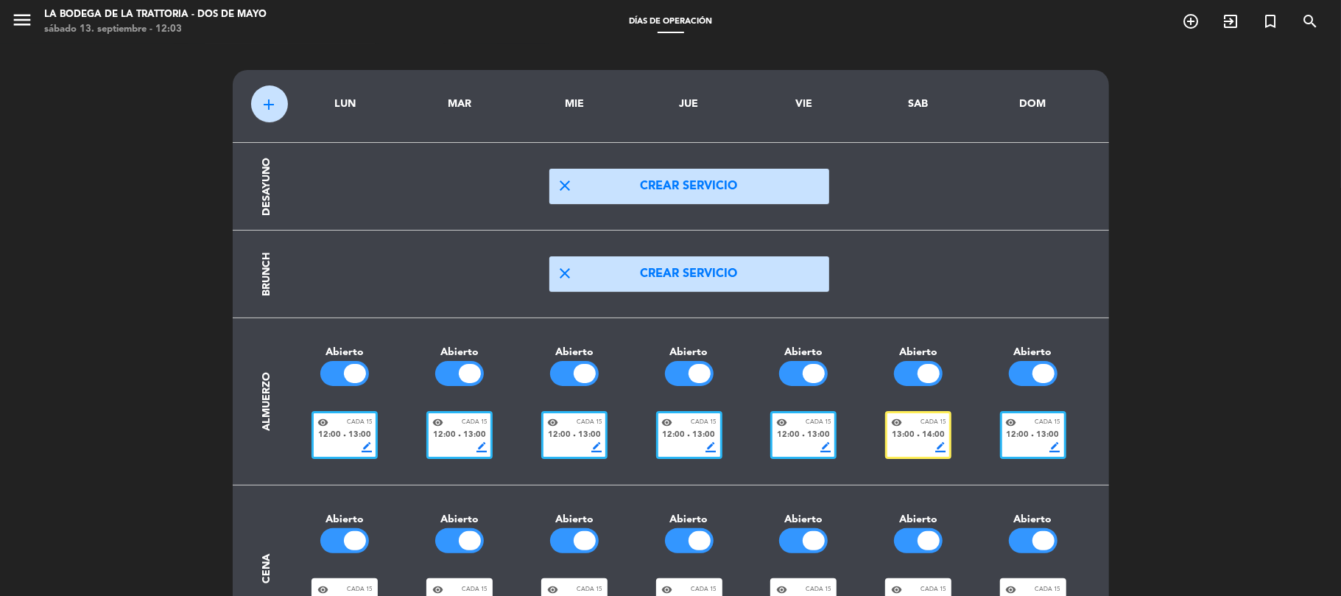
scroll to position [96, 0]
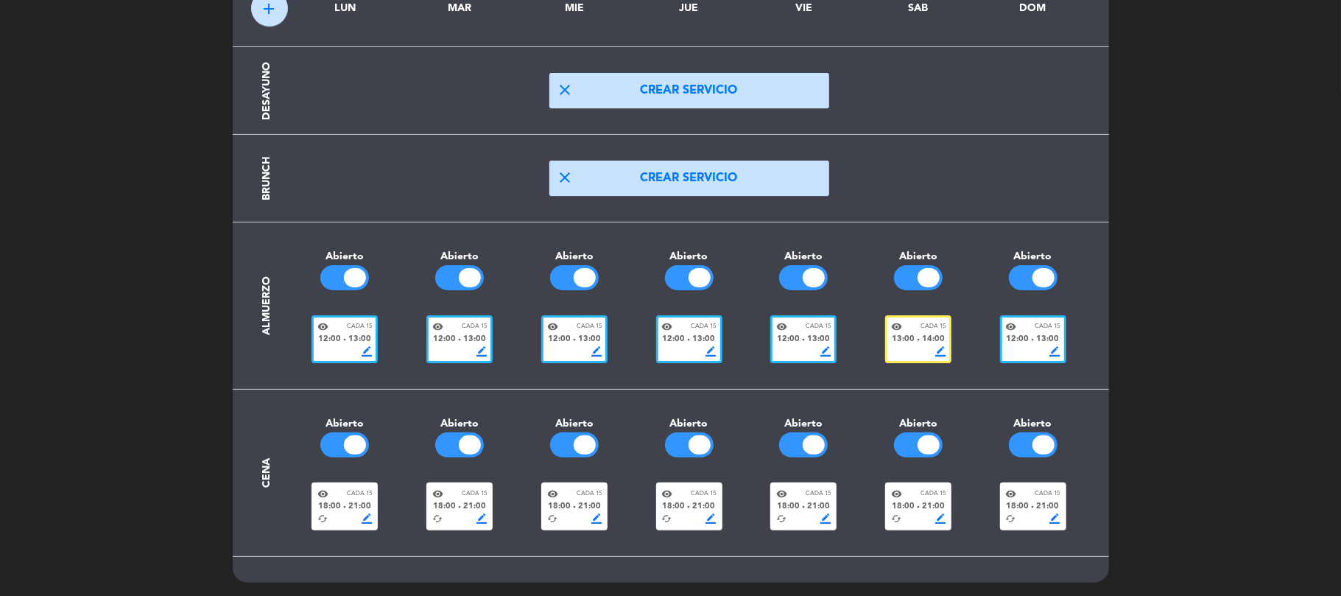
click at [340, 500] on span "18:00" at bounding box center [329, 506] width 23 height 13
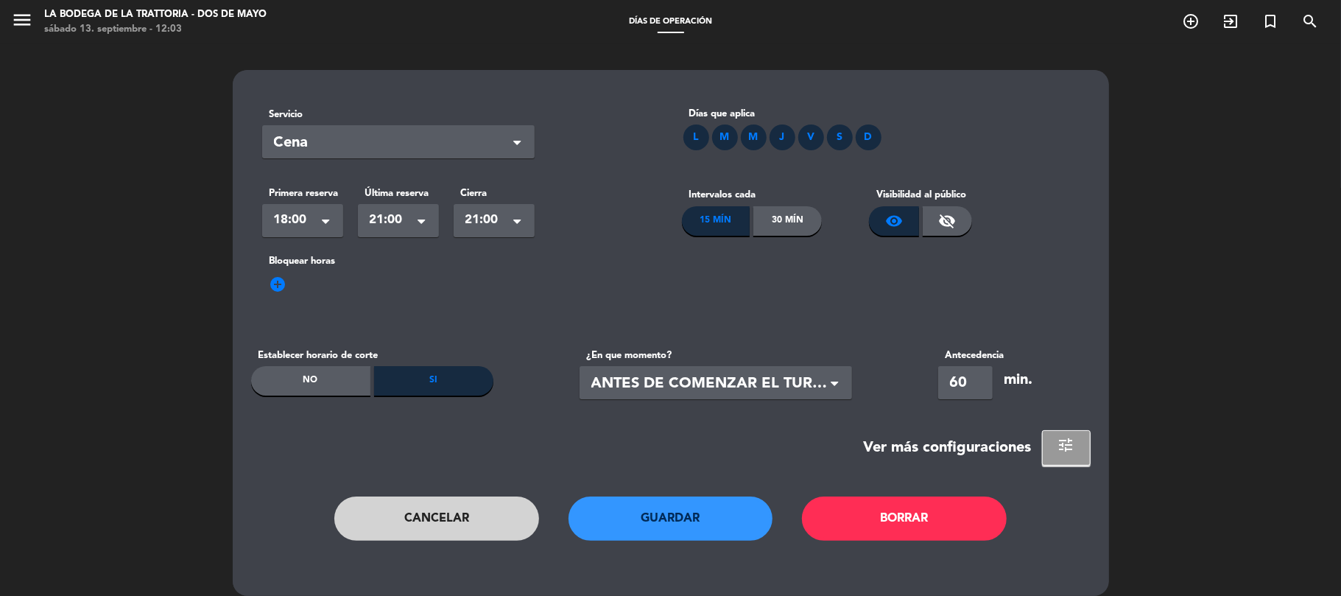
click at [748, 361] on label "¿En que momento?" at bounding box center [716, 355] width 272 height 15
click at [735, 386] on span "ANTES DE COMENZAR EL TURNO" at bounding box center [709, 384] width 237 height 24
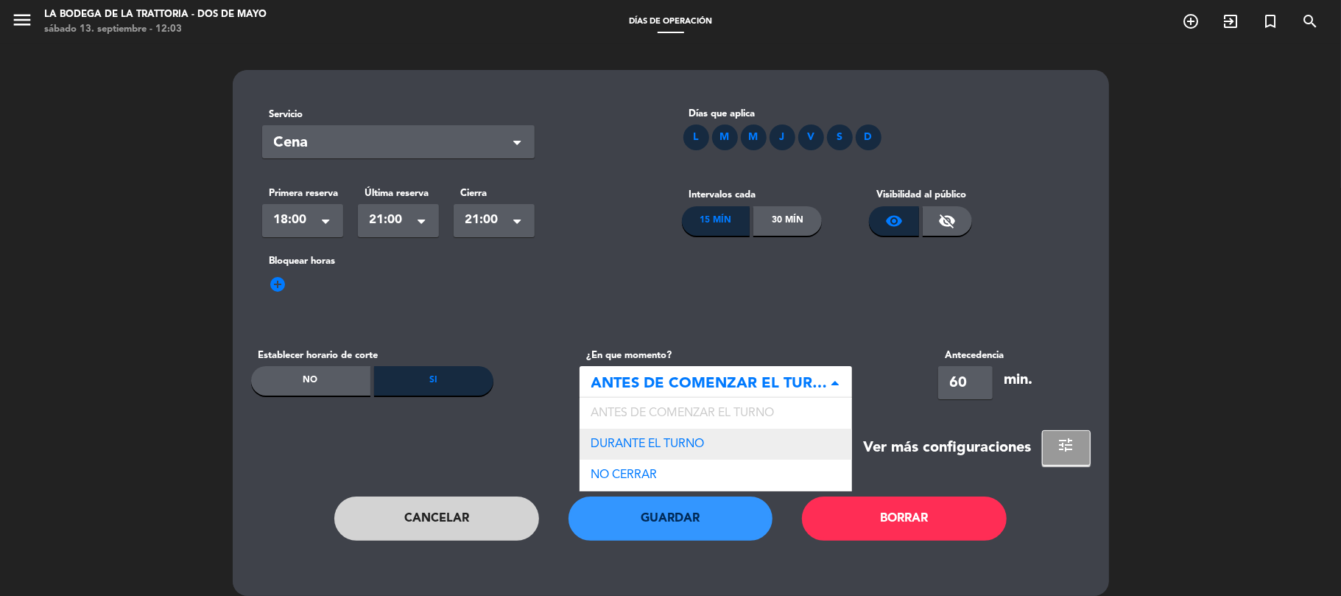
click at [705, 443] on span "DURANTE EL TURNO" at bounding box center [647, 444] width 113 height 12
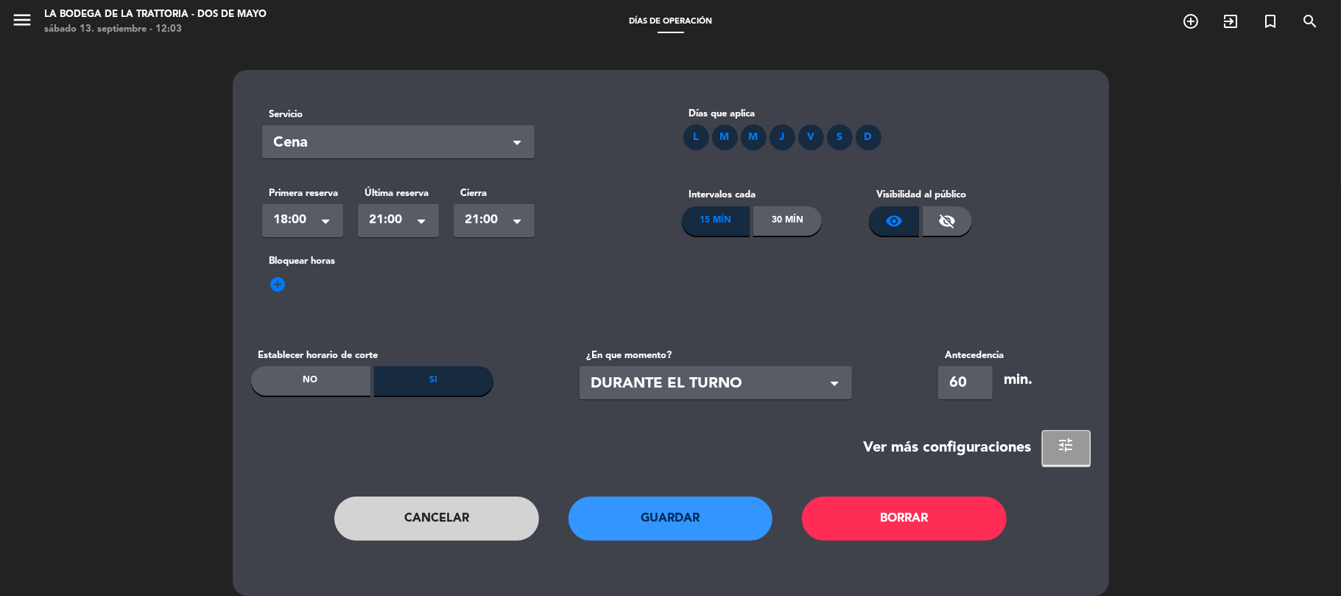
click at [687, 507] on button "Guardar" at bounding box center [671, 518] width 205 height 44
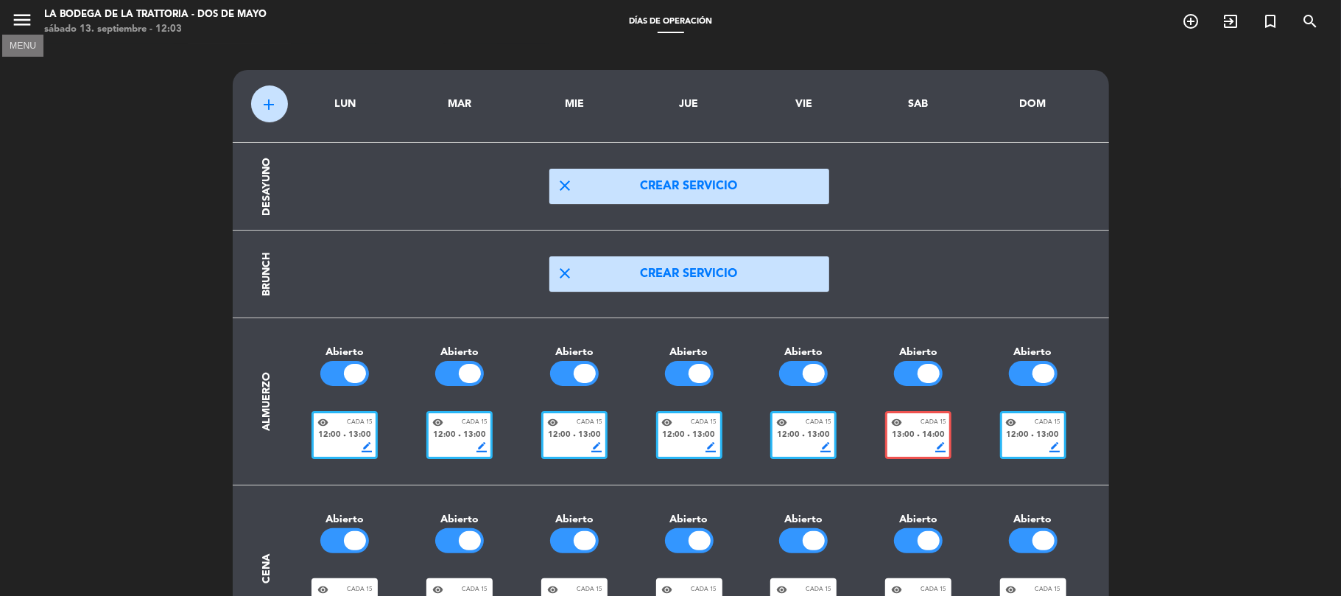
click at [28, 13] on icon "menu" at bounding box center [22, 20] width 22 height 22
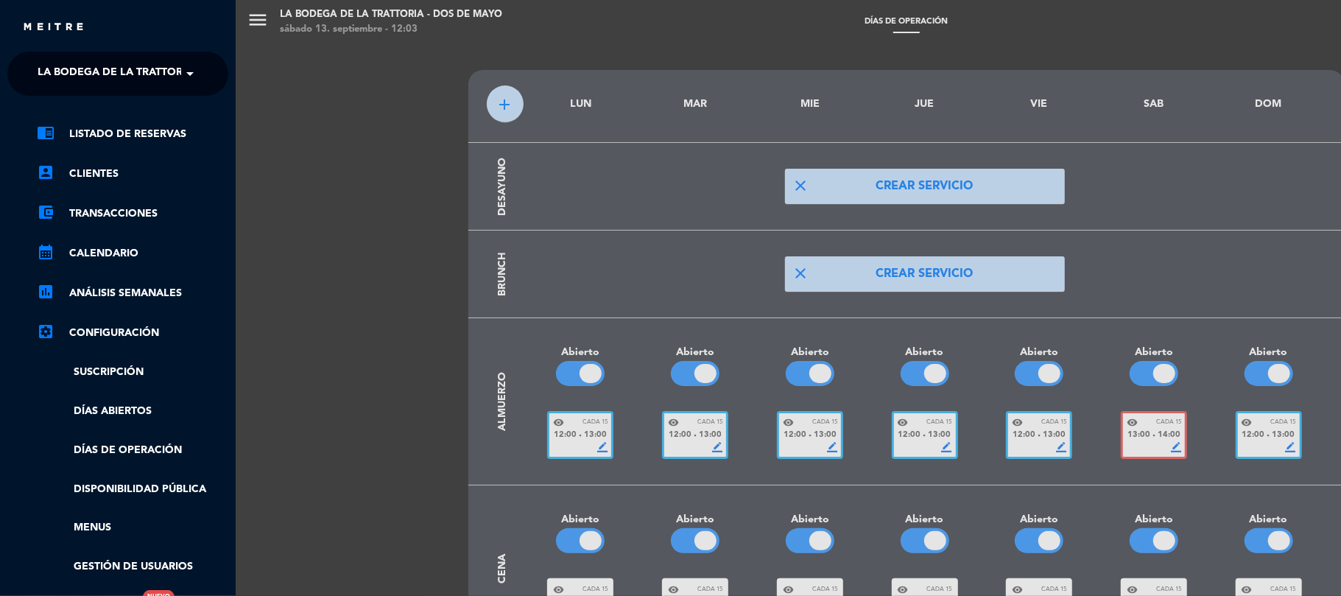
click at [77, 68] on span "La Bodega de la Trattoria - Dos de Mayo" at bounding box center [157, 73] width 239 height 31
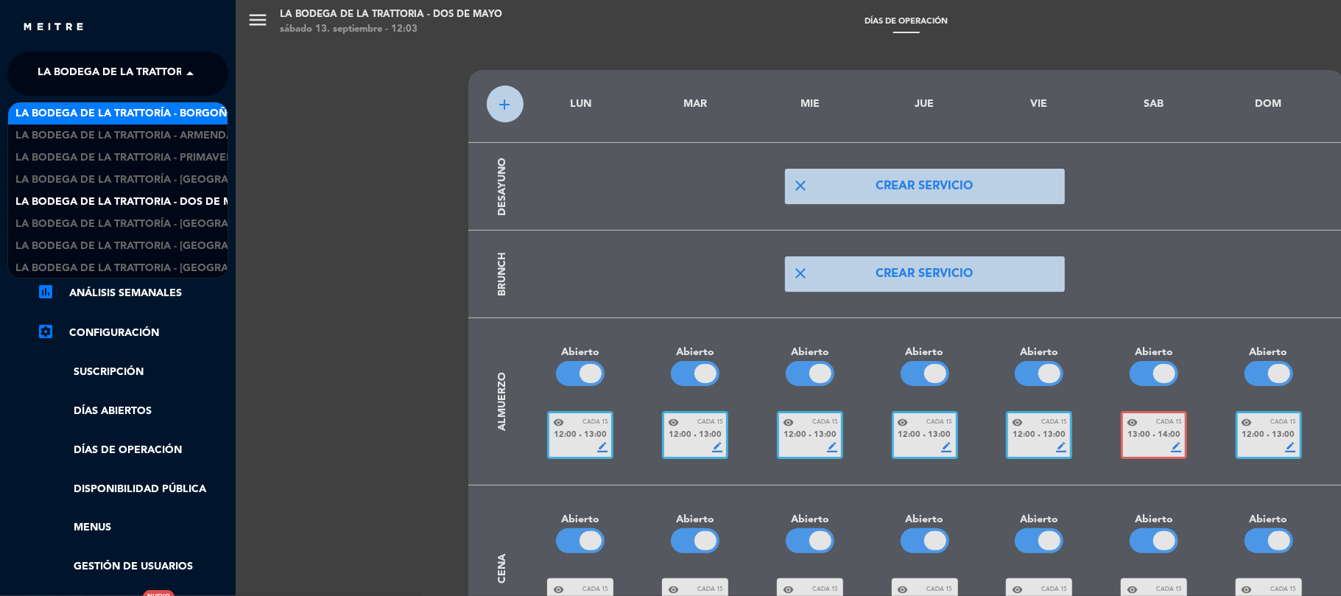
click at [134, 116] on span "La Bodega de la Trattoría - Borgoño" at bounding box center [125, 113] width 220 height 17
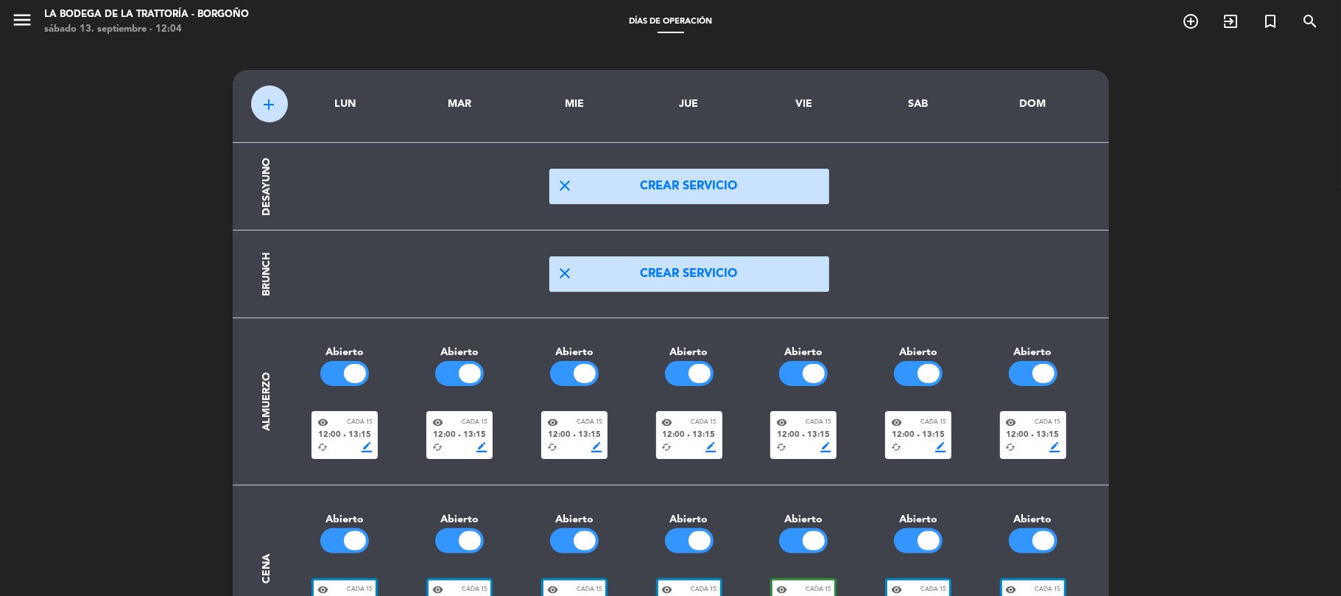
click at [354, 412] on div "visibility Cada 15 12:00 fiber_manual_record 13:15 cached border_color" at bounding box center [345, 435] width 66 height 48
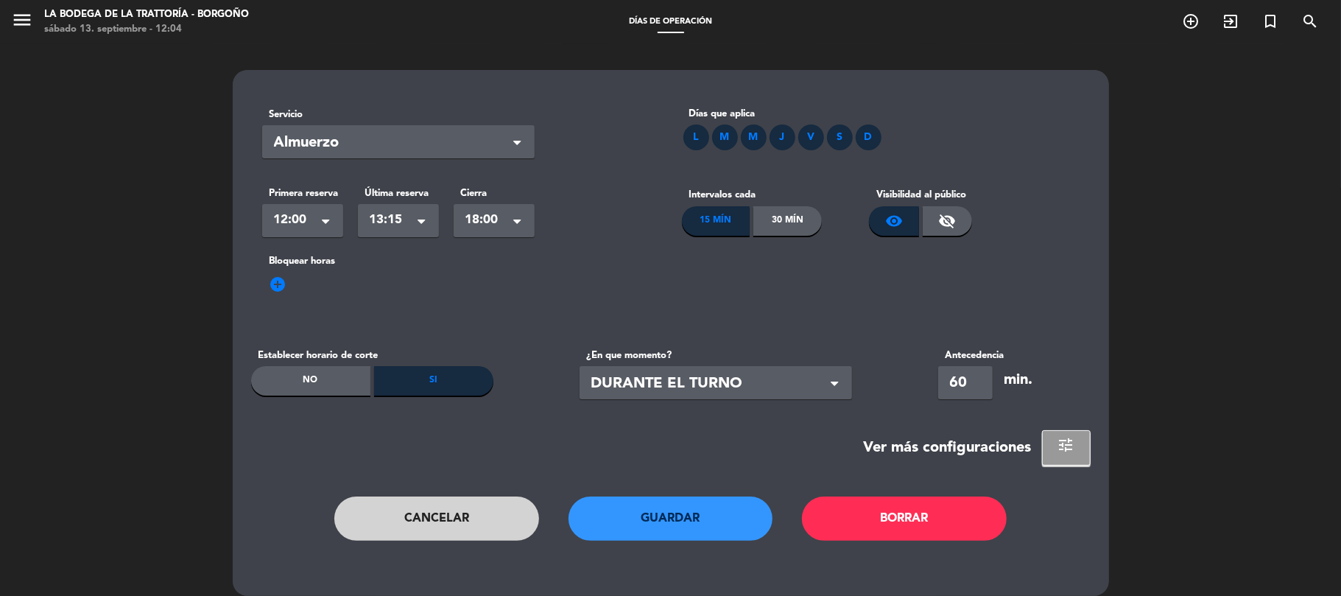
click at [713, 510] on button "Guardar" at bounding box center [671, 518] width 205 height 44
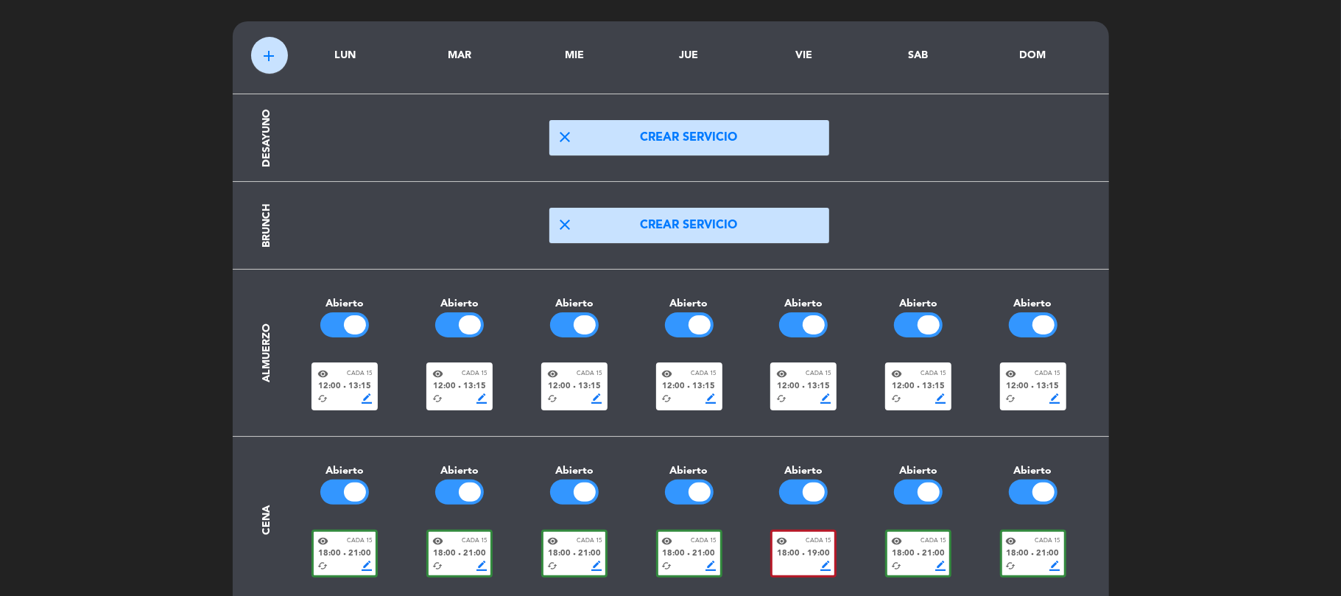
scroll to position [96, 0]
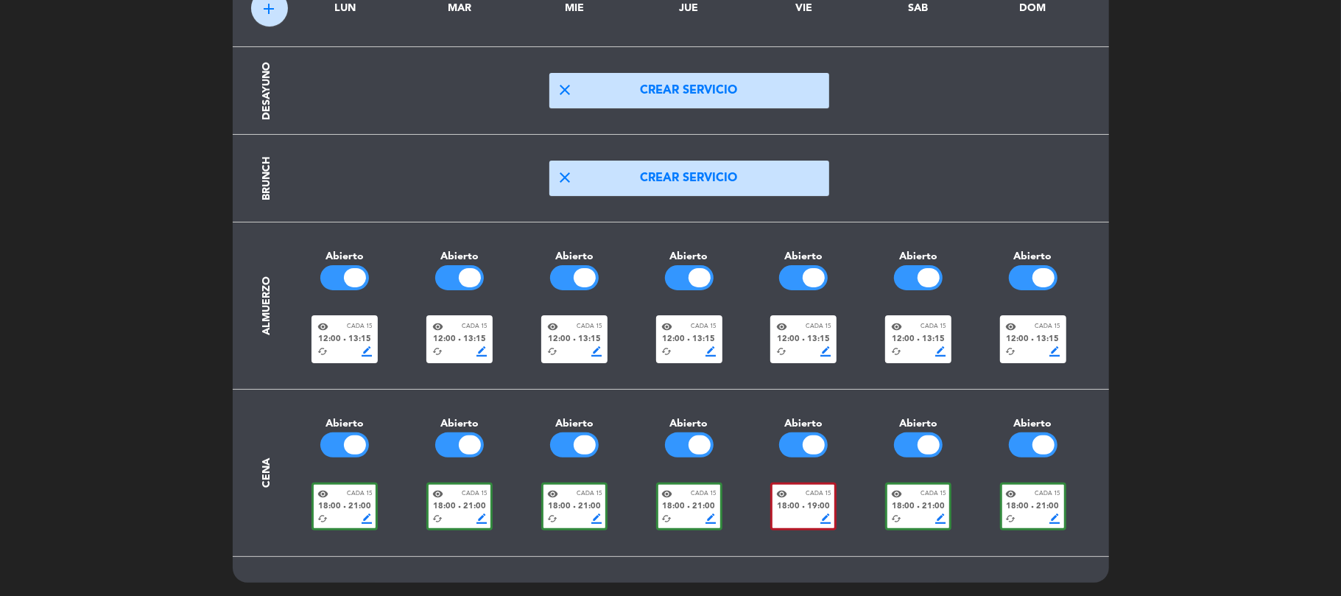
click at [347, 496] on span "Cada 15" at bounding box center [359, 494] width 25 height 10
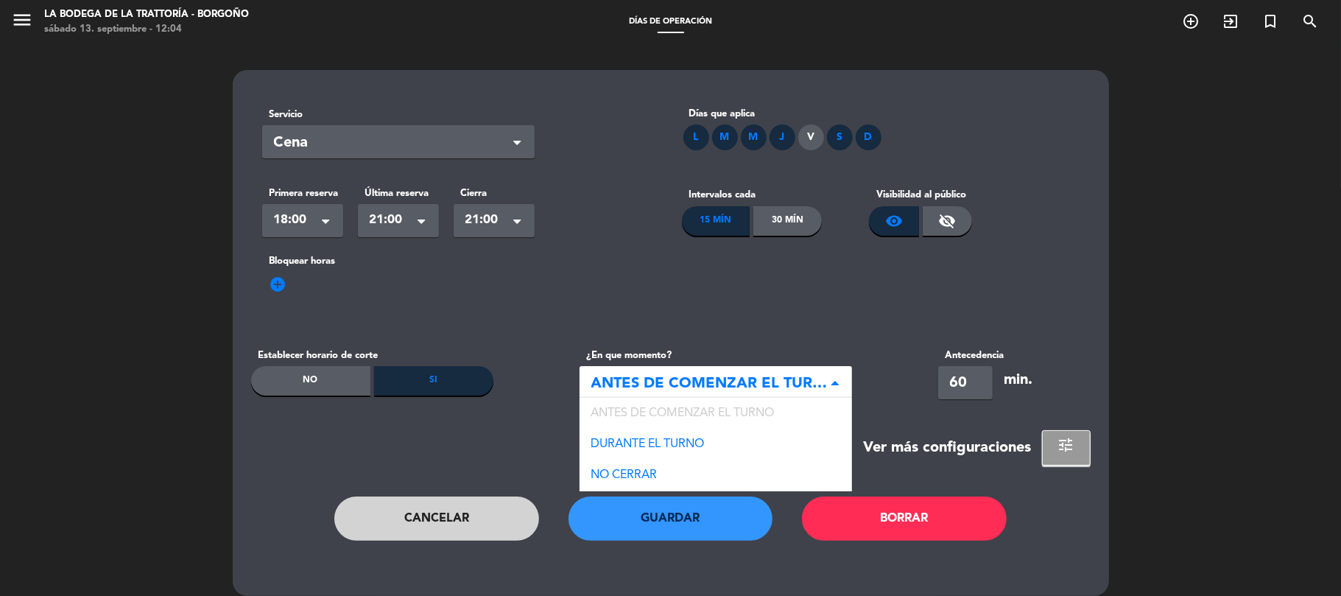
click at [672, 379] on span "ANTES DE COMENZAR EL TURNO" at bounding box center [709, 384] width 237 height 24
click at [673, 435] on div "DURANTE EL TURNO" at bounding box center [716, 444] width 272 height 31
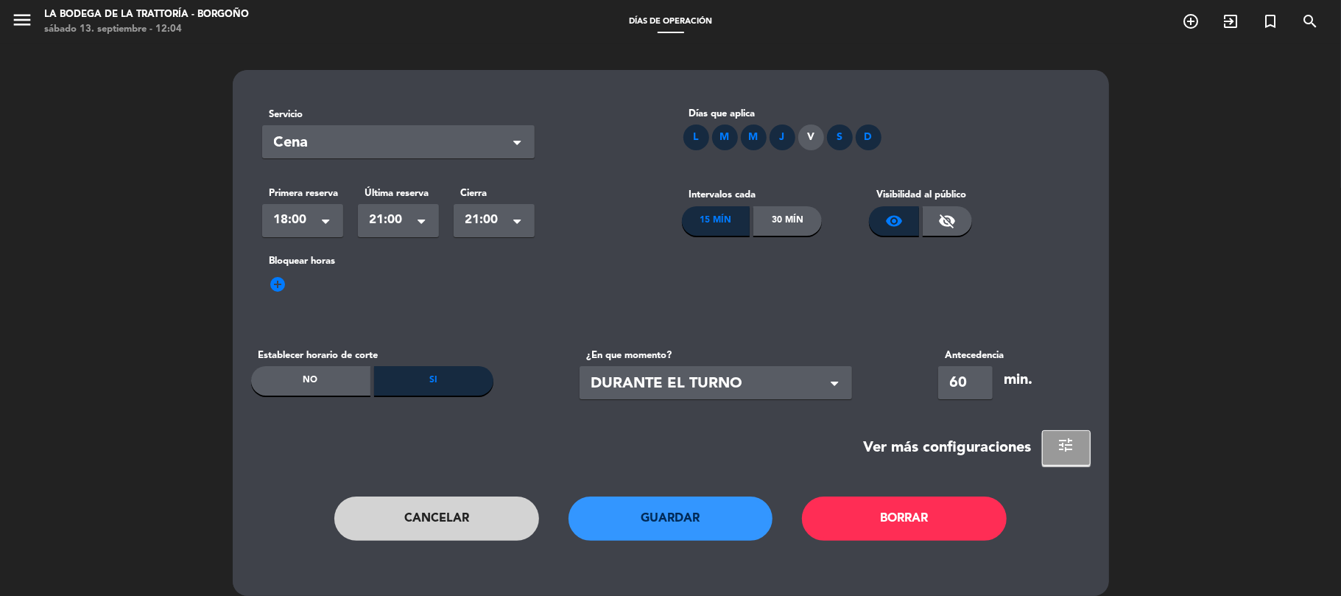
click at [711, 545] on div "Cancelar Guardar Borrar" at bounding box center [671, 533] width 840 height 74
click at [711, 521] on button "Guardar" at bounding box center [671, 518] width 205 height 44
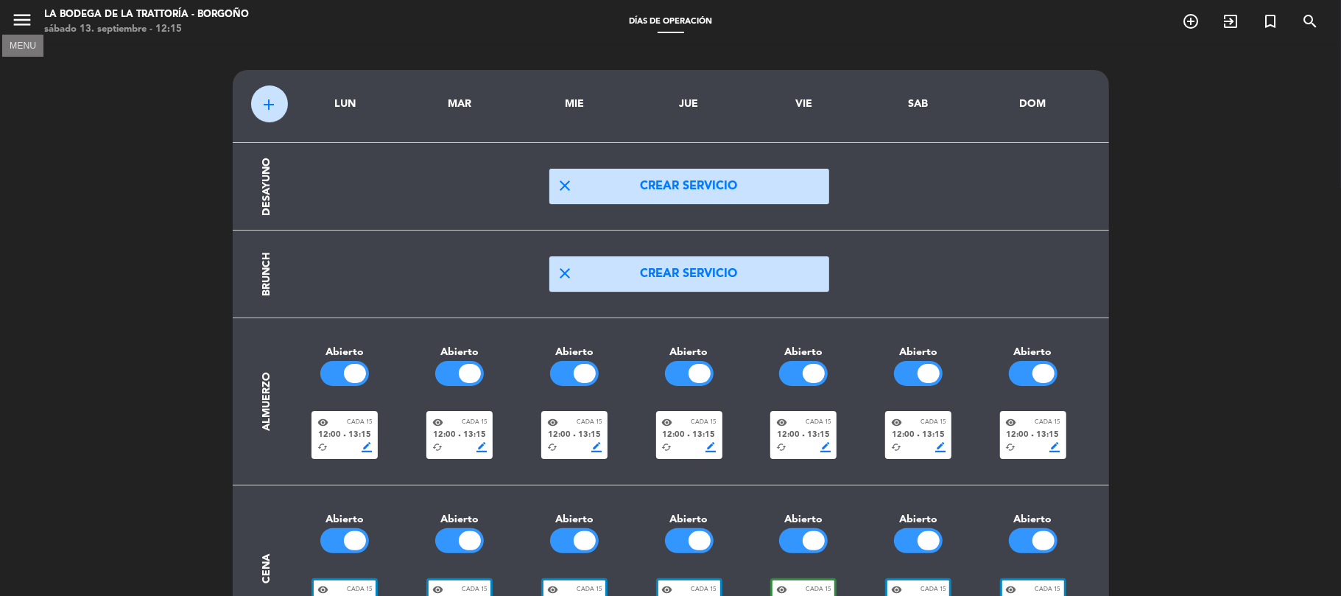
click at [29, 19] on icon "menu" at bounding box center [22, 20] width 22 height 22
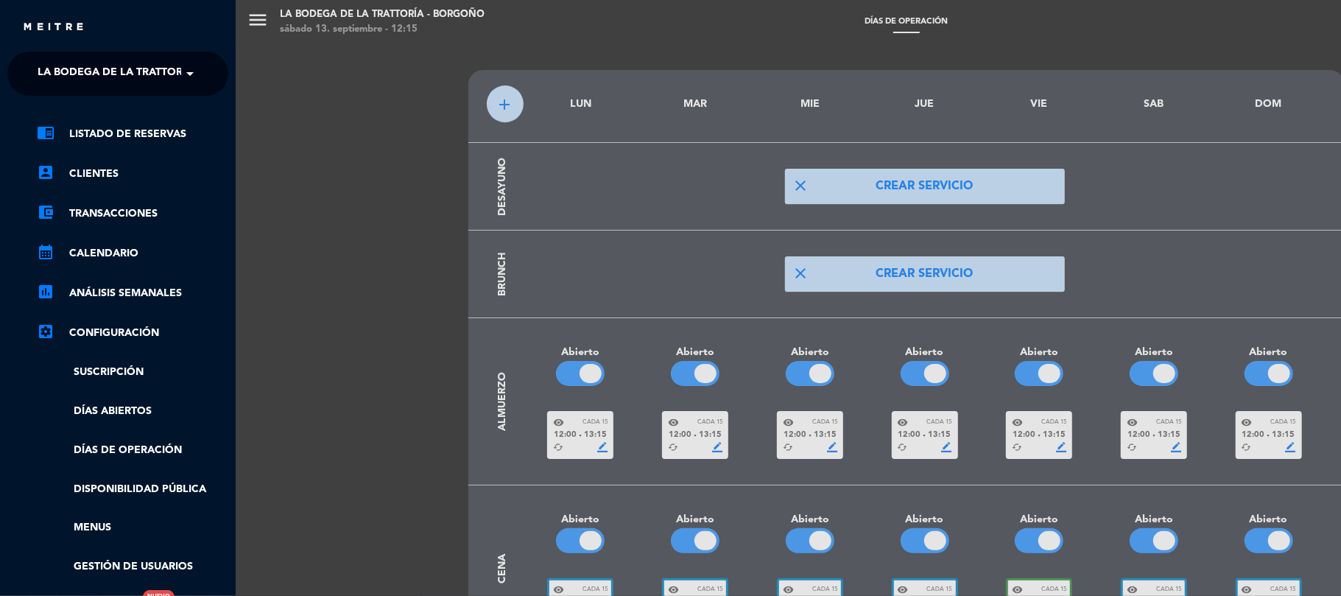
click at [191, 102] on div "chrome_reader_mode Listado de Reservas account_box Clientes account_balance_wal…" at bounding box center [117, 377] width 243 height 563
click at [169, 80] on span "La Bodega de la Trattoría - Borgoño" at bounding box center [148, 73] width 220 height 31
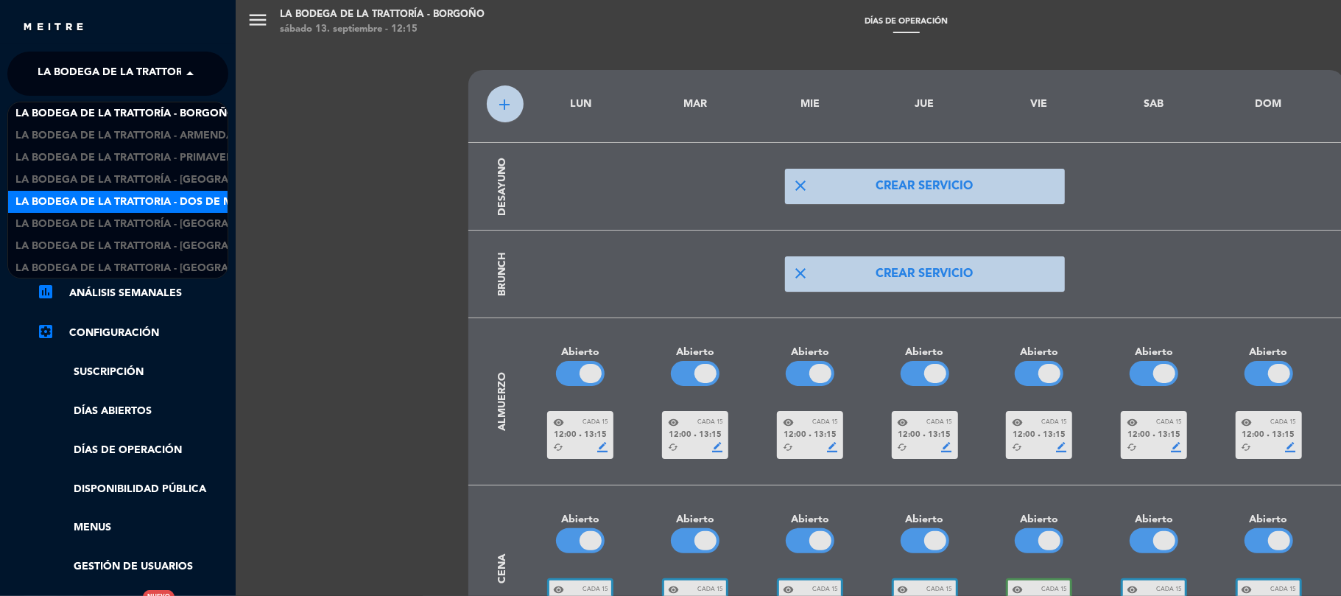
click at [177, 199] on span "La Bodega de la Trattoria - Dos de Mayo" at bounding box center [134, 202] width 239 height 17
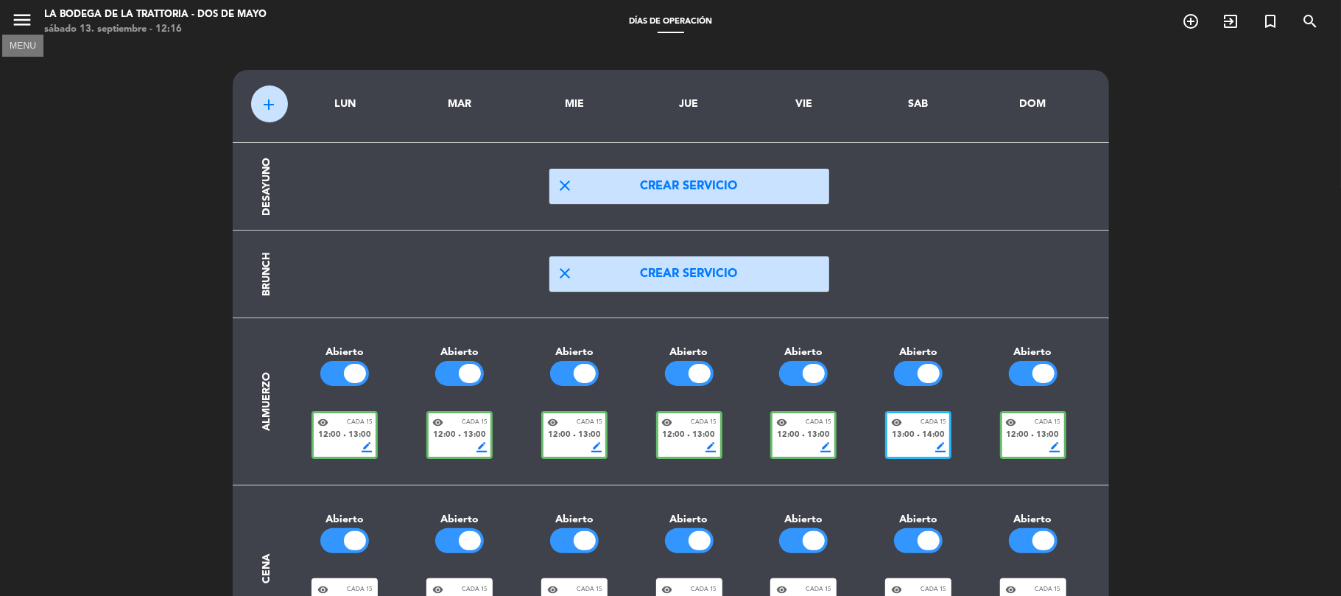
click at [15, 25] on icon "menu" at bounding box center [22, 20] width 22 height 22
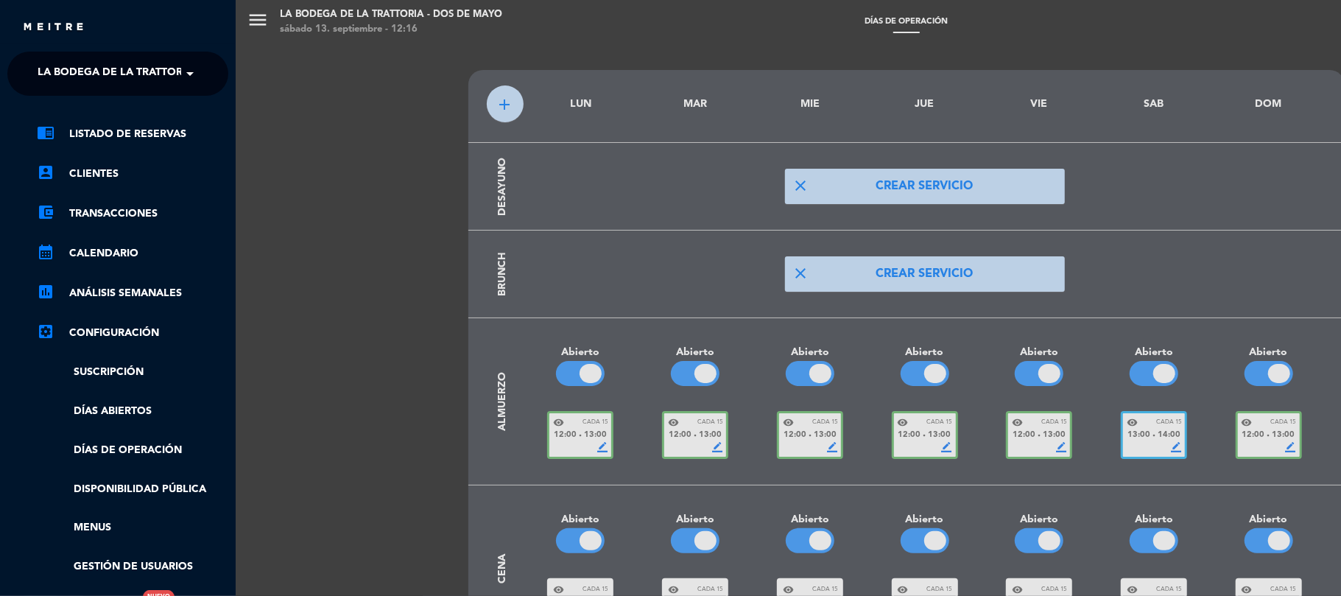
click at [100, 74] on span "La Bodega de la Trattoria - Dos de Mayo" at bounding box center [157, 73] width 239 height 31
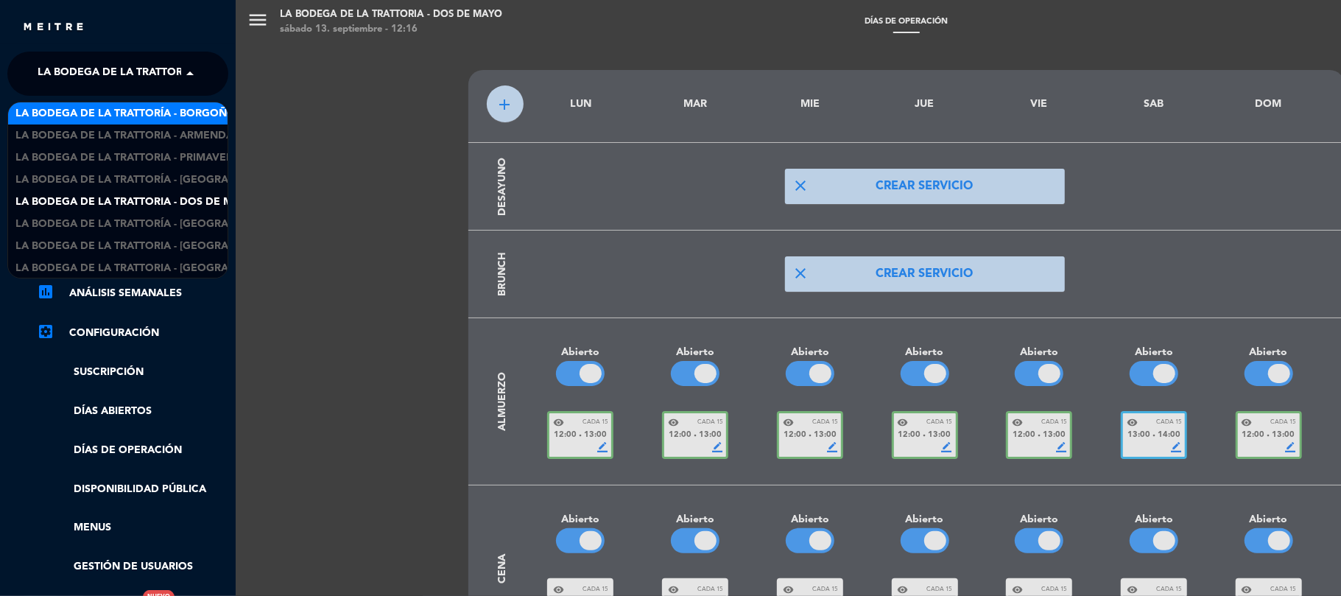
click at [136, 108] on span "La Bodega de la Trattoría - Borgoño" at bounding box center [125, 113] width 220 height 17
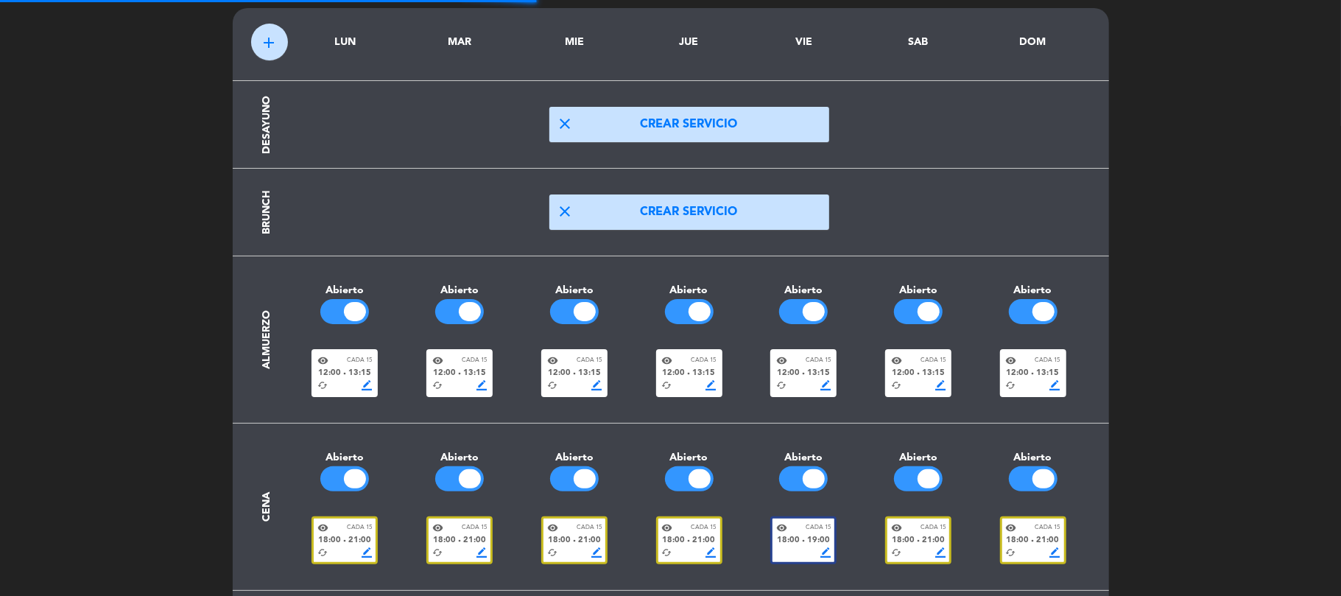
scroll to position [96, 0]
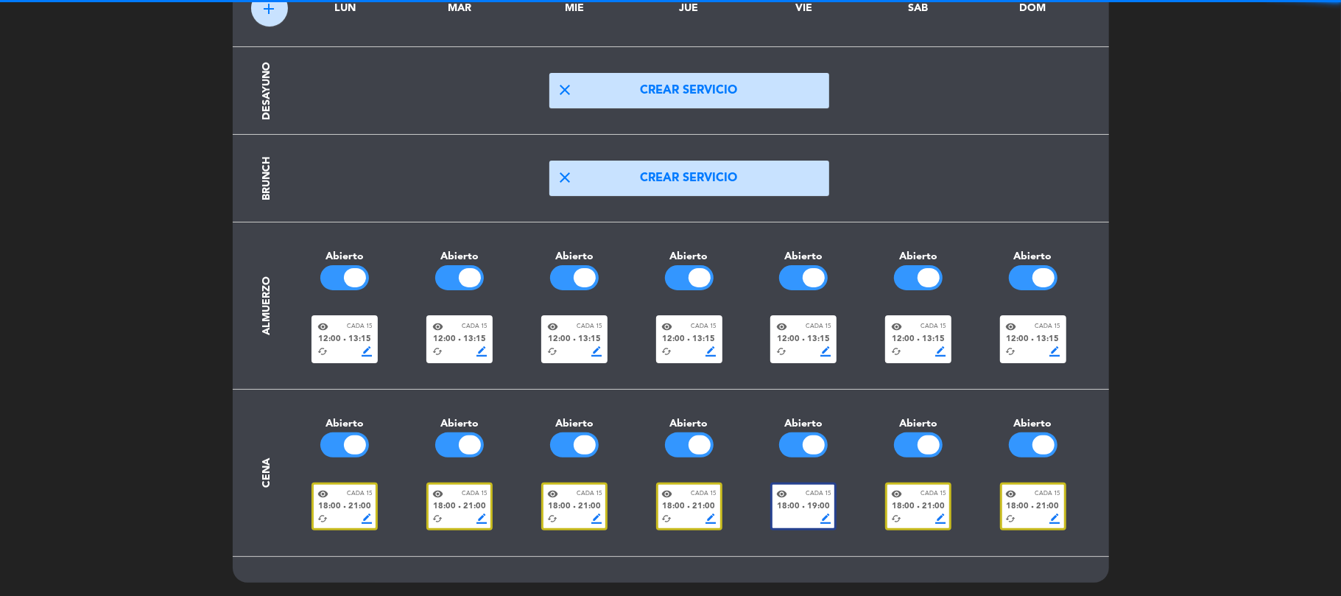
click at [904, 326] on div "visibility Cada 15" at bounding box center [918, 326] width 54 height 11
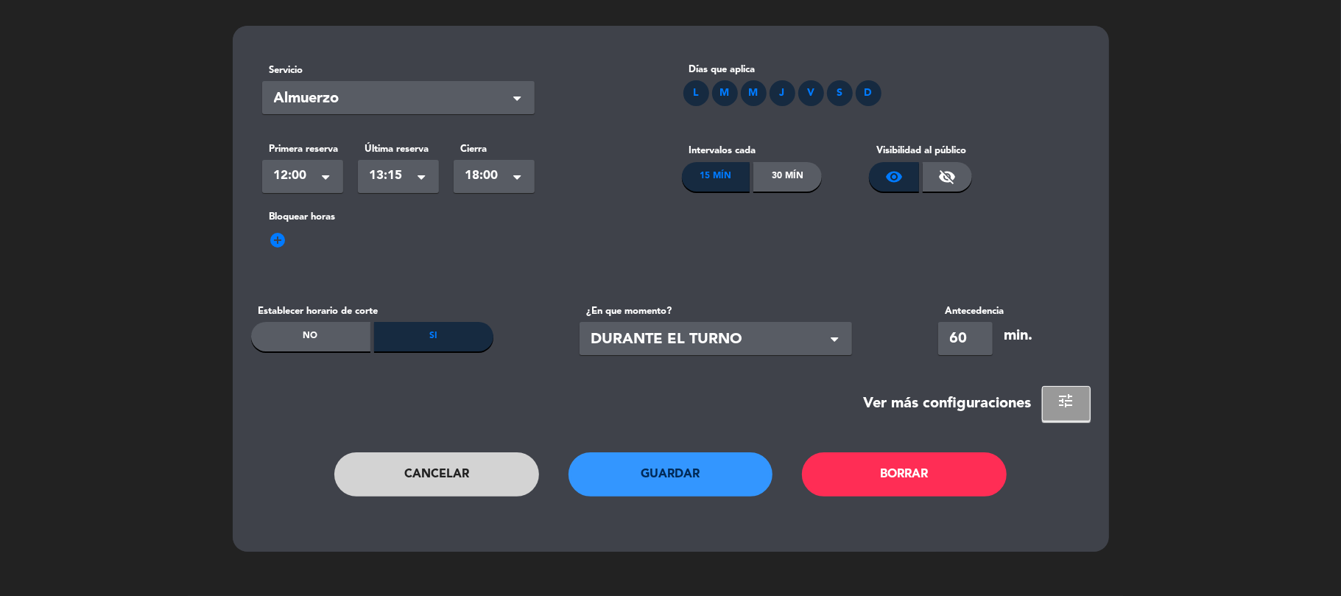
scroll to position [0, 0]
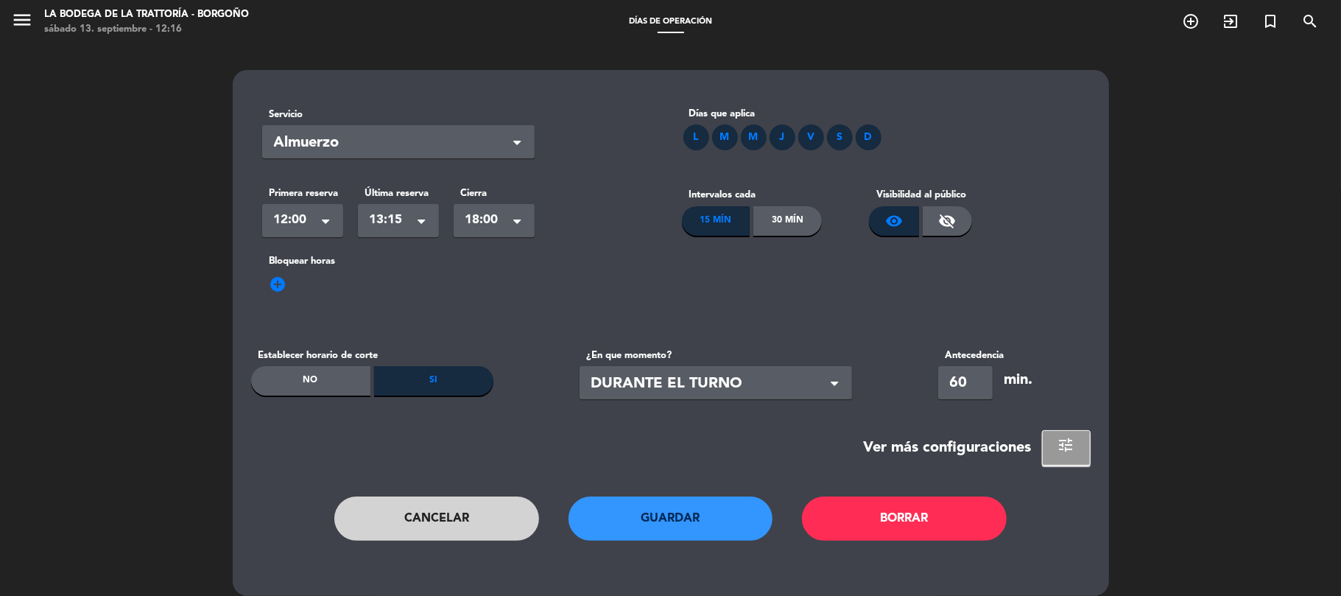
click at [492, 538] on button "Cancelar" at bounding box center [436, 518] width 205 height 44
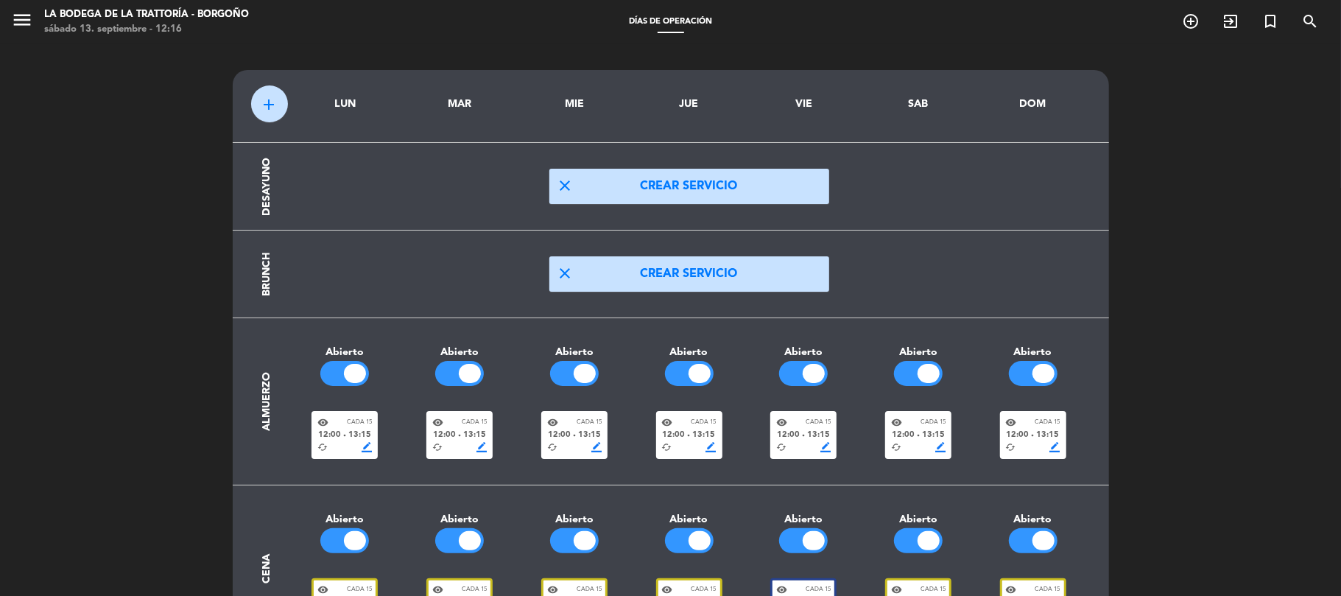
click at [337, 436] on span "12:00" at bounding box center [329, 435] width 23 height 13
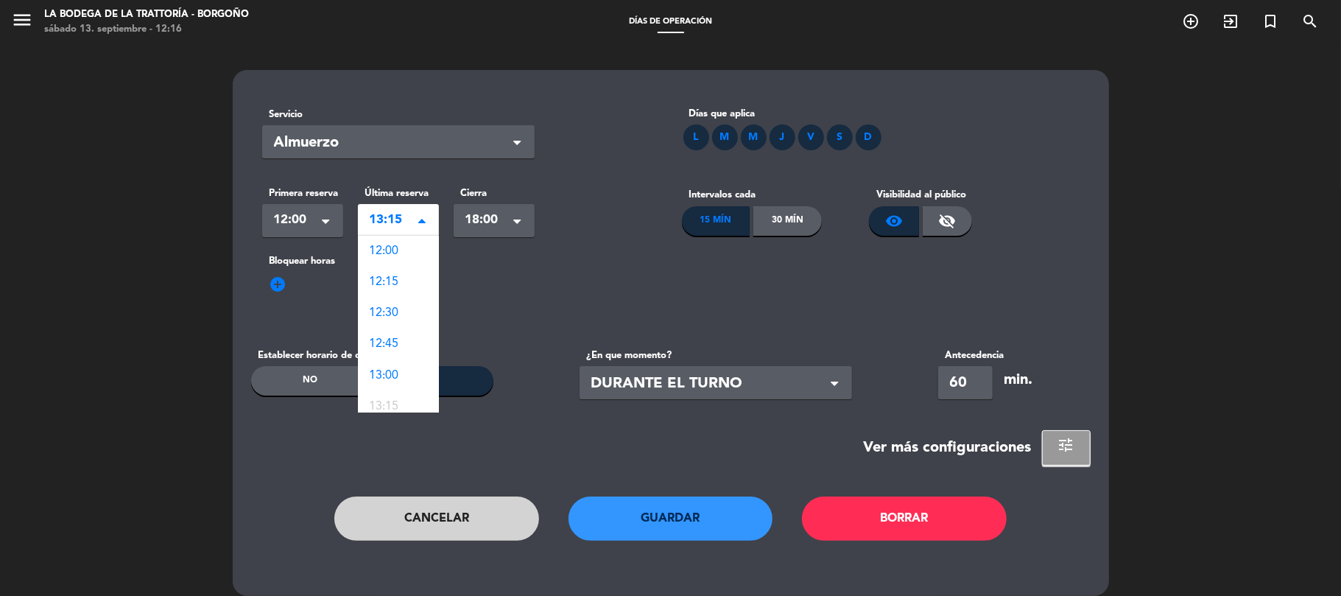
click at [407, 230] on span "13:15" at bounding box center [393, 220] width 46 height 21
click at [401, 343] on div "18:00" at bounding box center [398, 349] width 81 height 31
click at [407, 219] on span "18:00" at bounding box center [393, 220] width 46 height 21
click at [416, 318] on div "17:45" at bounding box center [398, 318] width 81 height 31
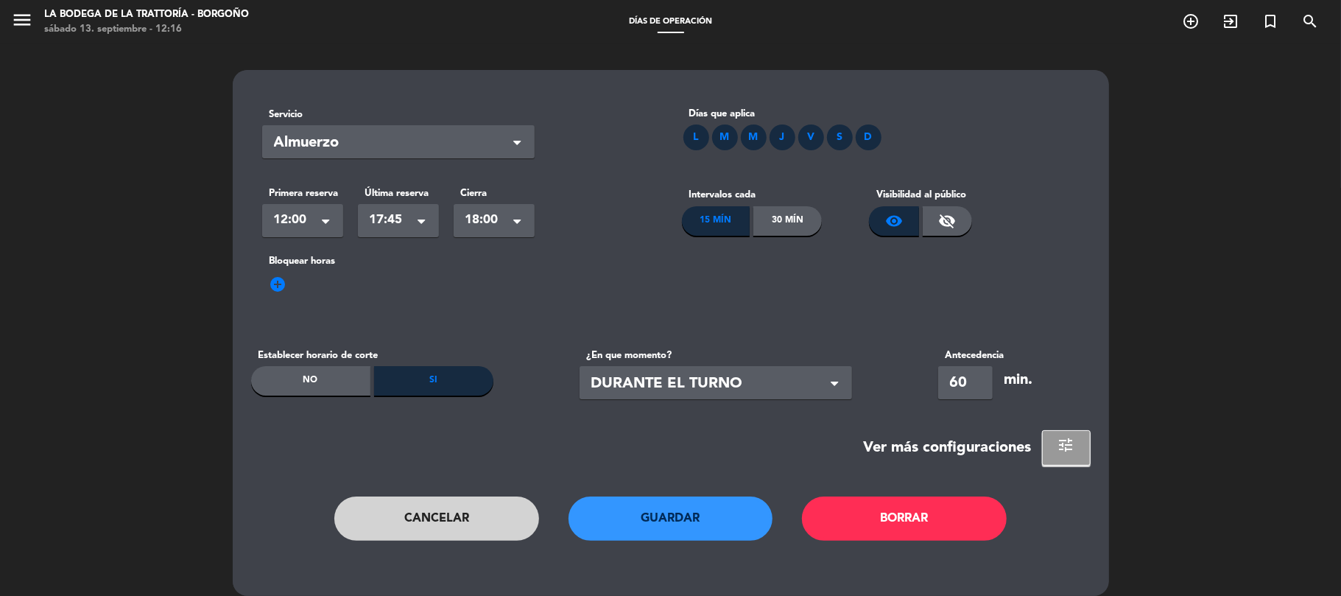
click at [708, 537] on button "Guardar" at bounding box center [671, 518] width 205 height 44
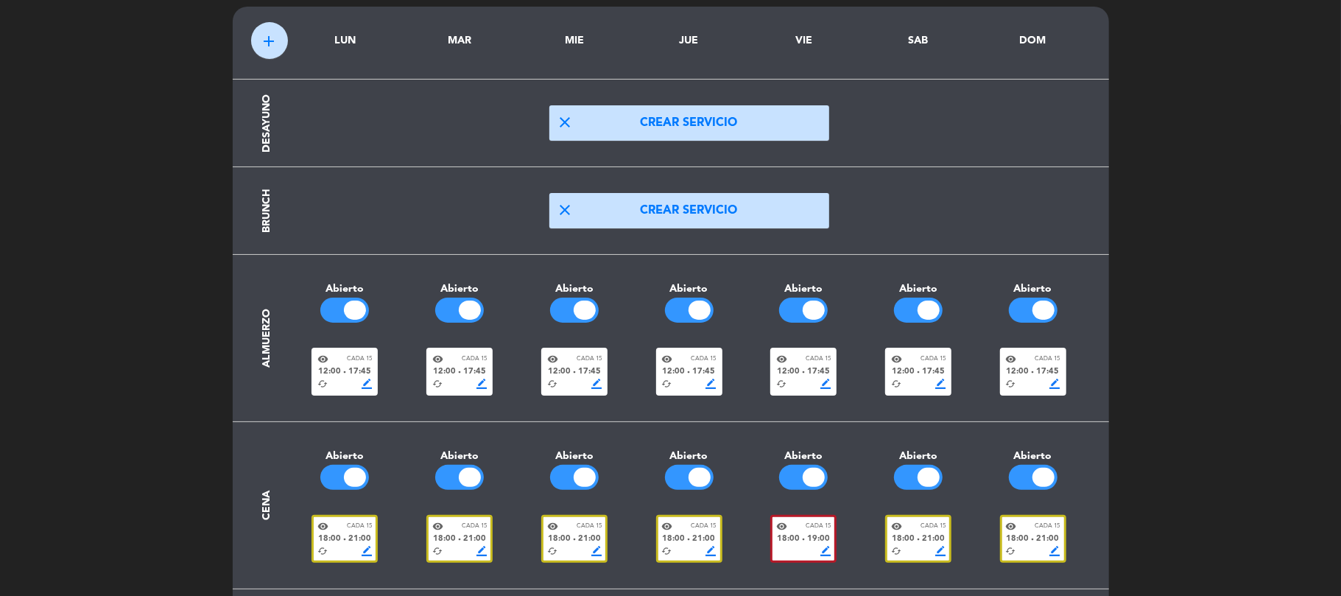
scroll to position [96, 0]
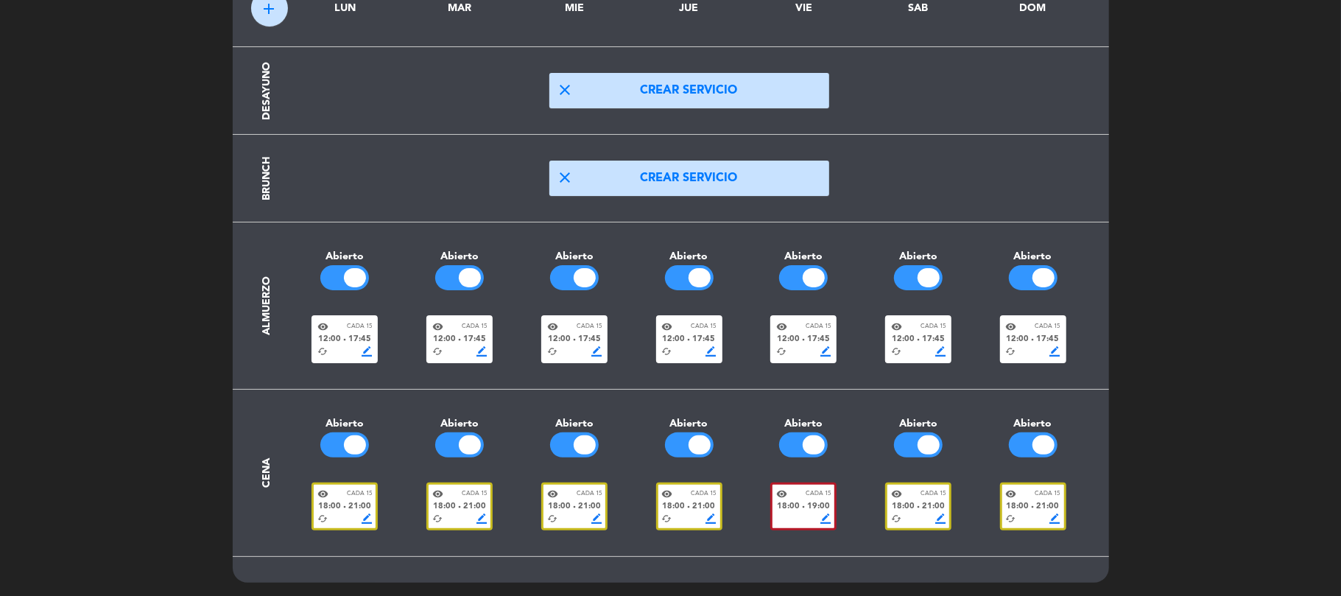
click at [325, 336] on span "12:00" at bounding box center [329, 339] width 23 height 13
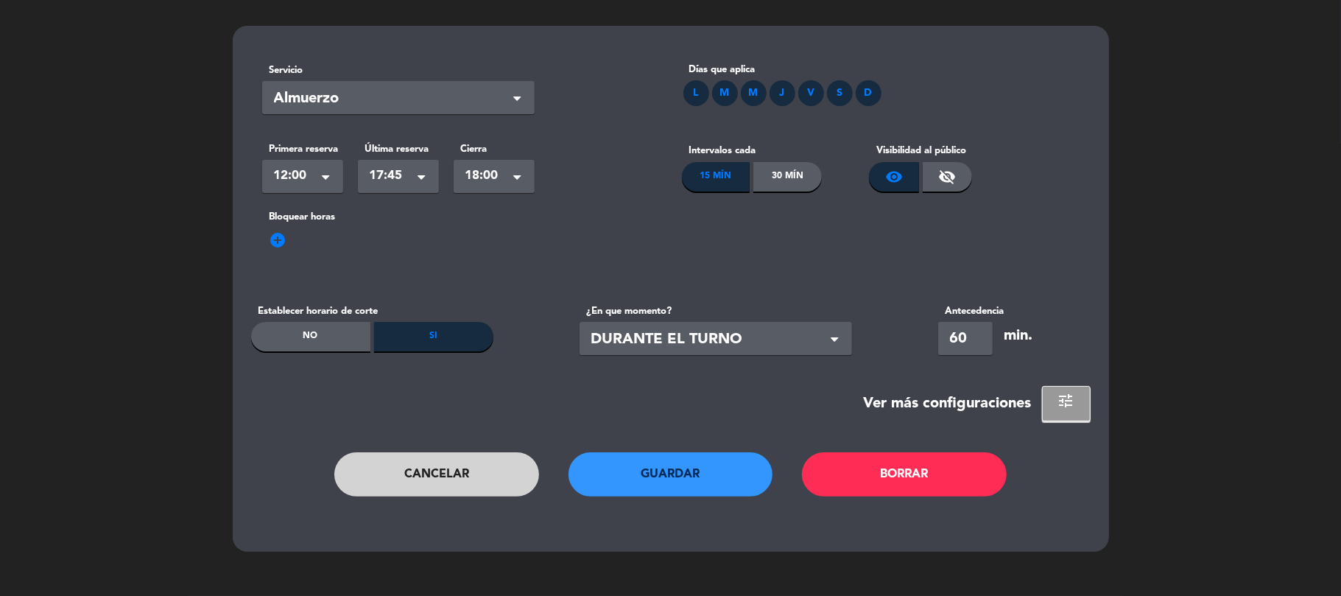
scroll to position [0, 0]
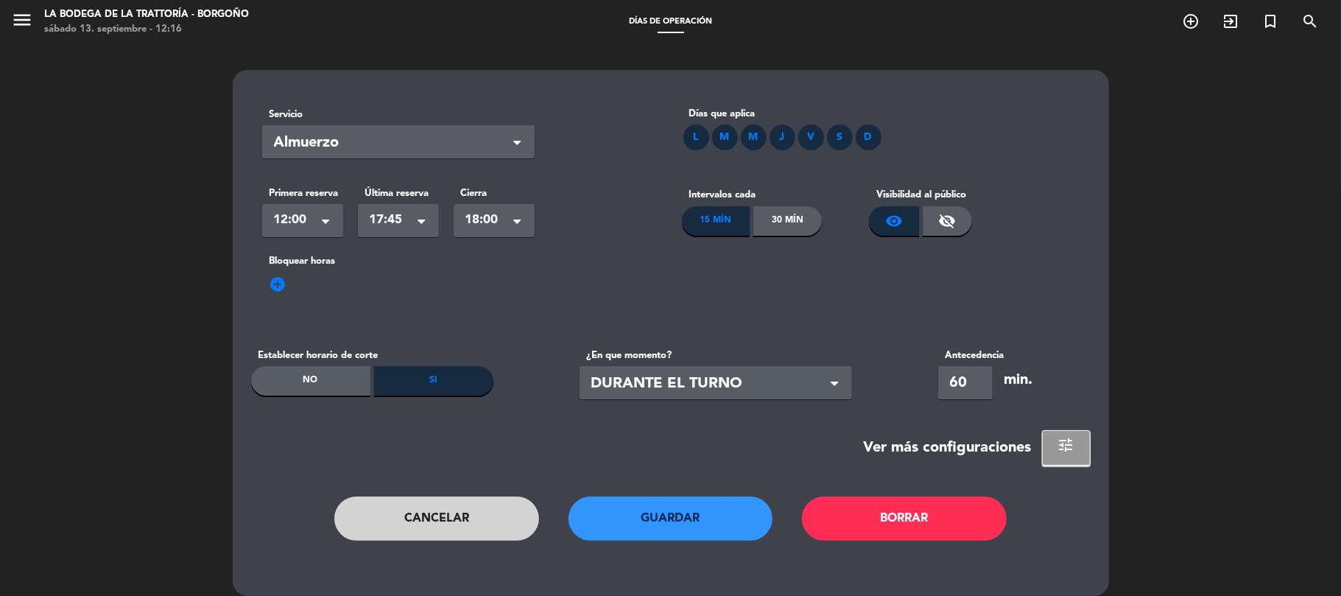
click at [675, 530] on button "Guardar" at bounding box center [671, 518] width 205 height 44
